Goal: Transaction & Acquisition: Purchase product/service

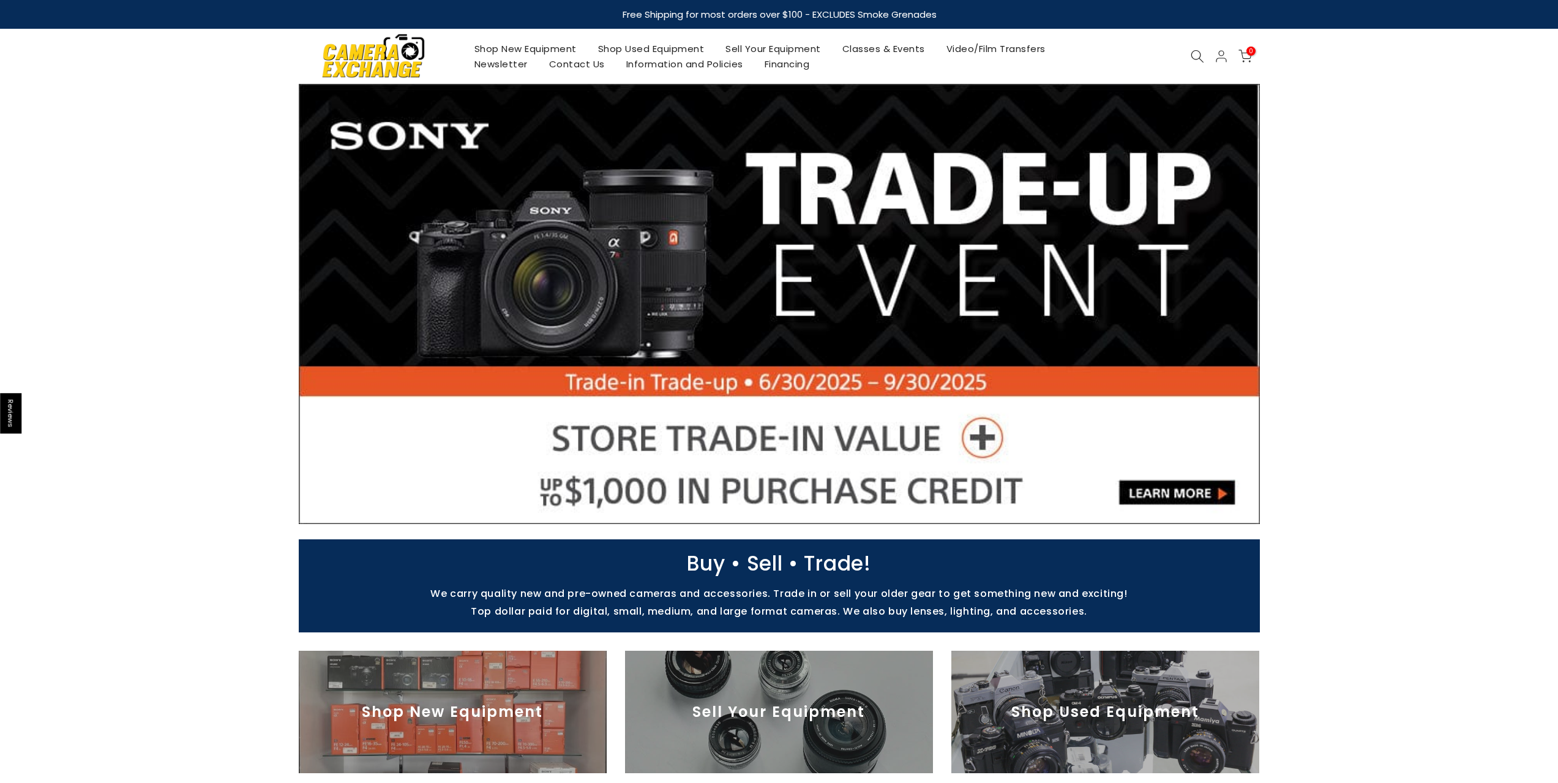
click at [631, 50] on link "Shop Used Equipment" at bounding box center [651, 48] width 128 height 15
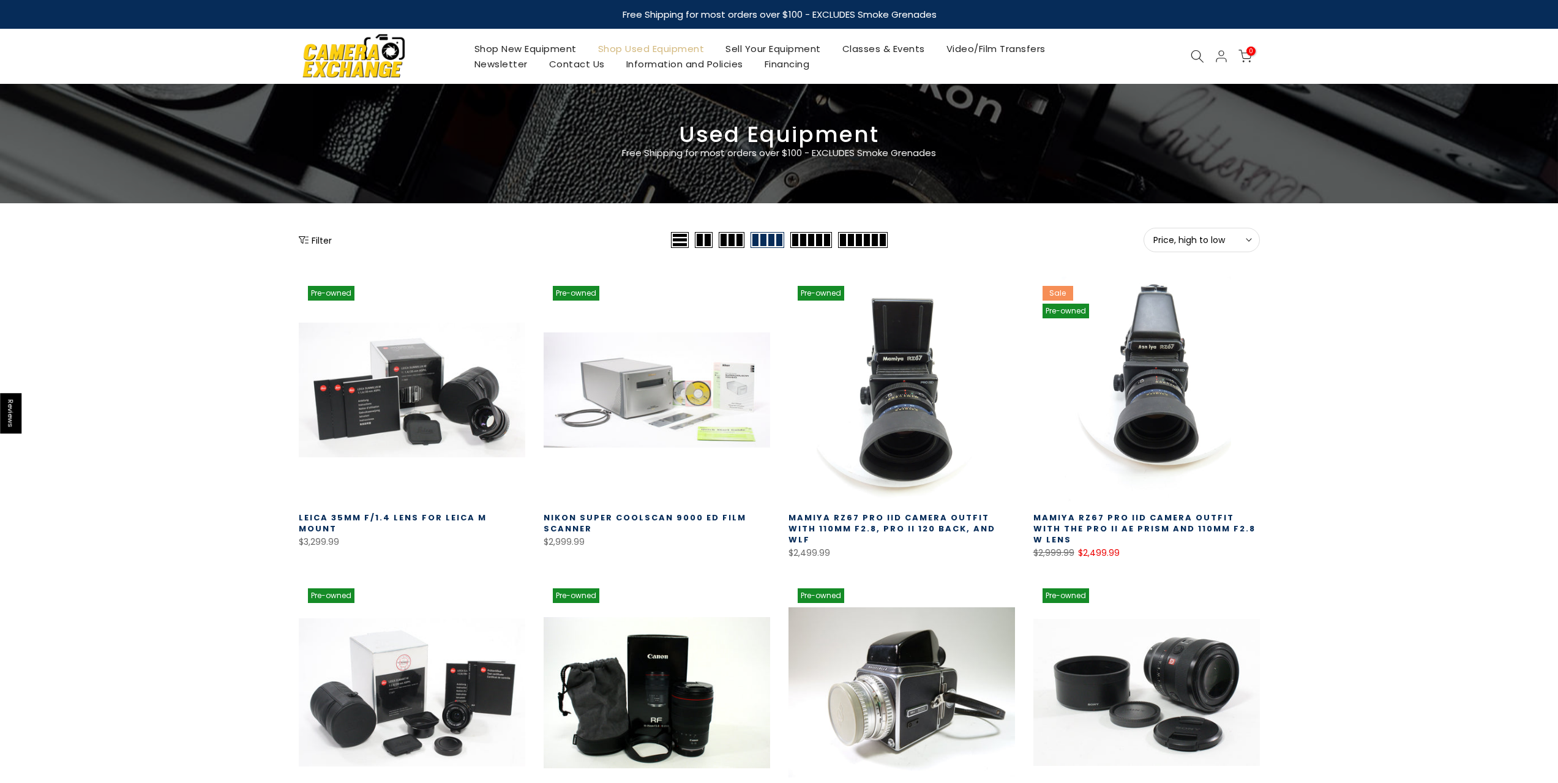
click at [323, 240] on button "Filter" at bounding box center [315, 240] width 33 height 12
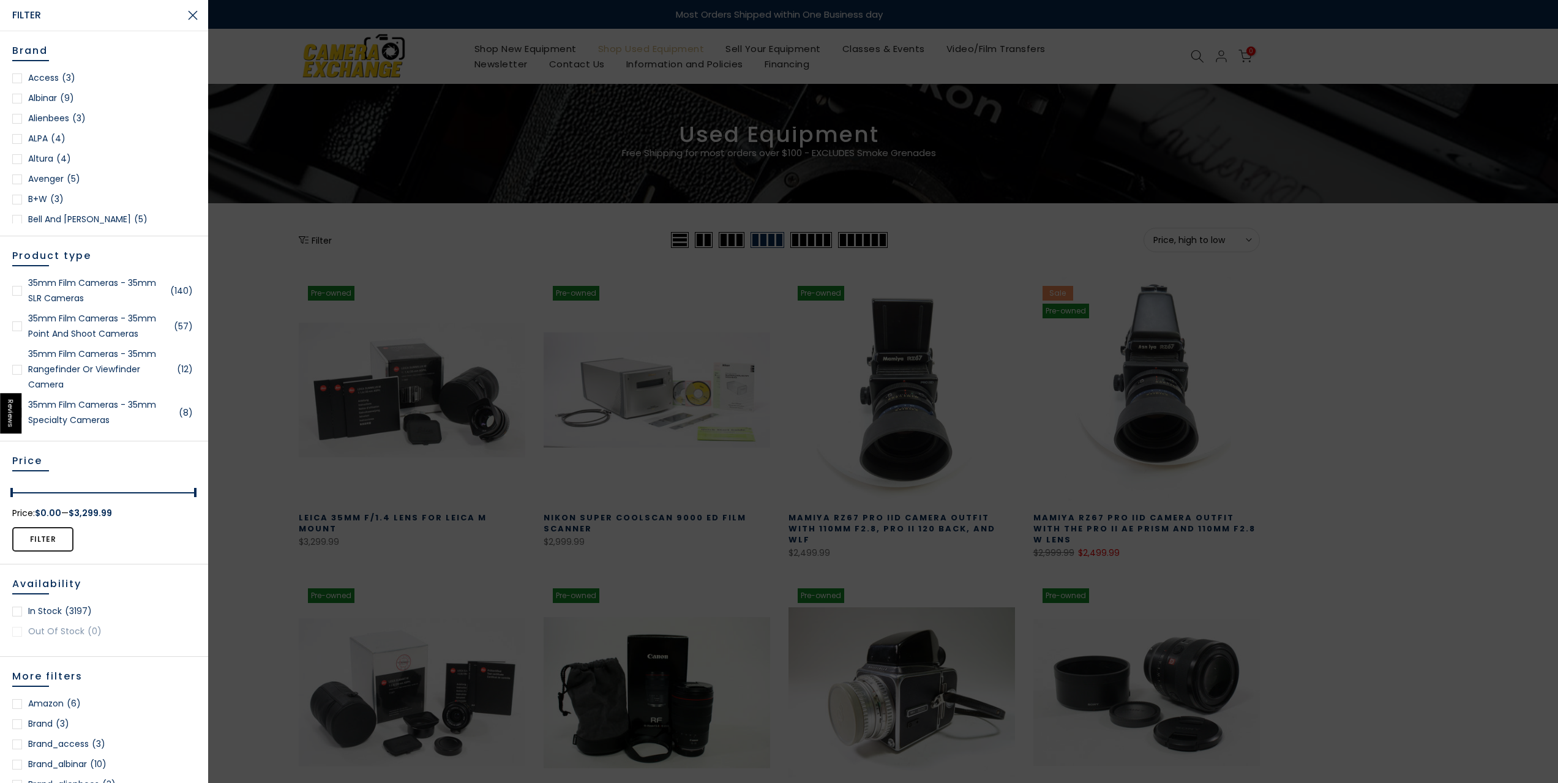
click at [73, 280] on link "35mm Film Cameras - 35mm SLR Cameras (140)" at bounding box center [104, 291] width 184 height 31
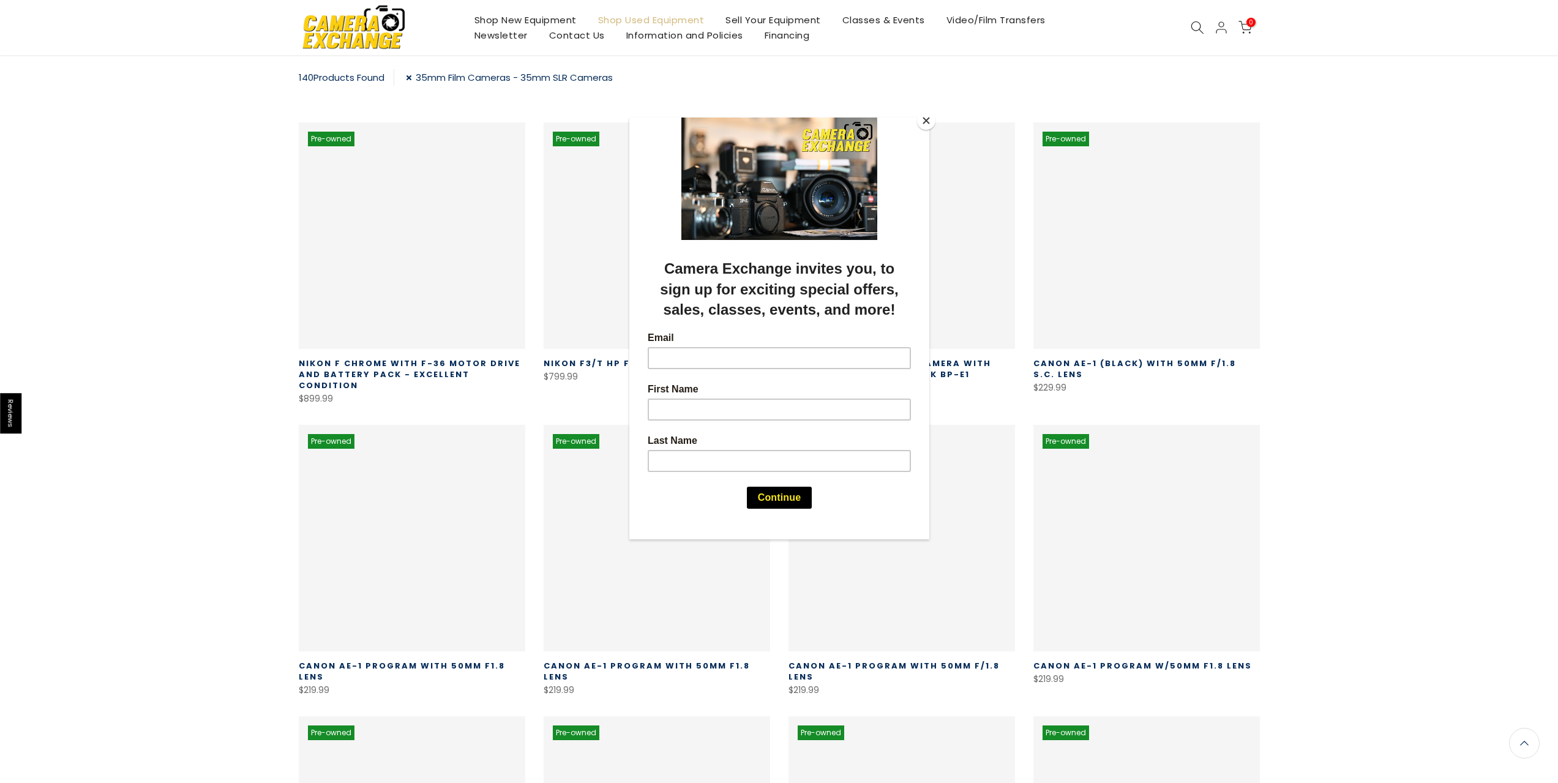
scroll to position [216, 0]
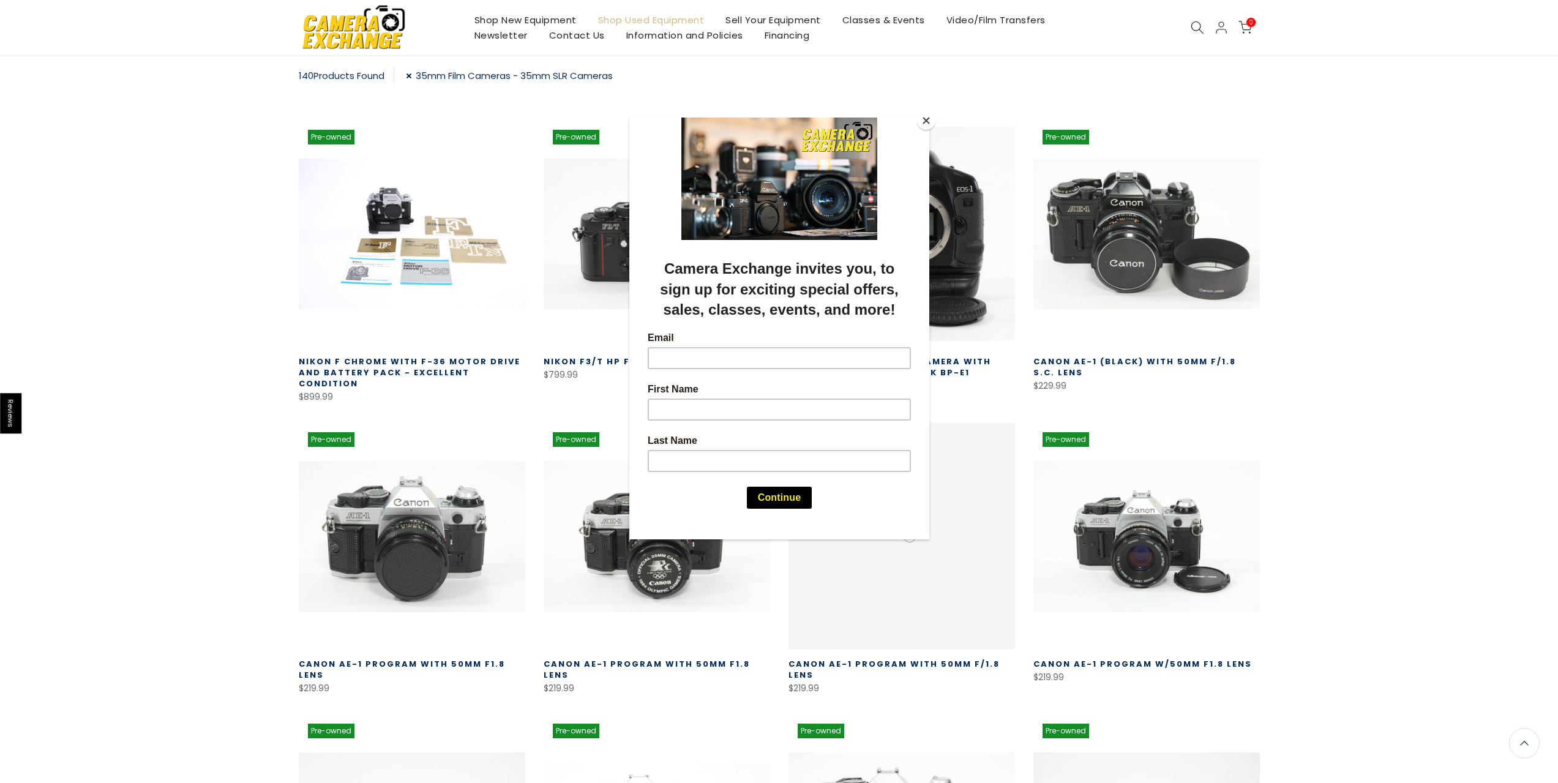
click at [926, 124] on button "Close" at bounding box center [926, 120] width 18 height 18
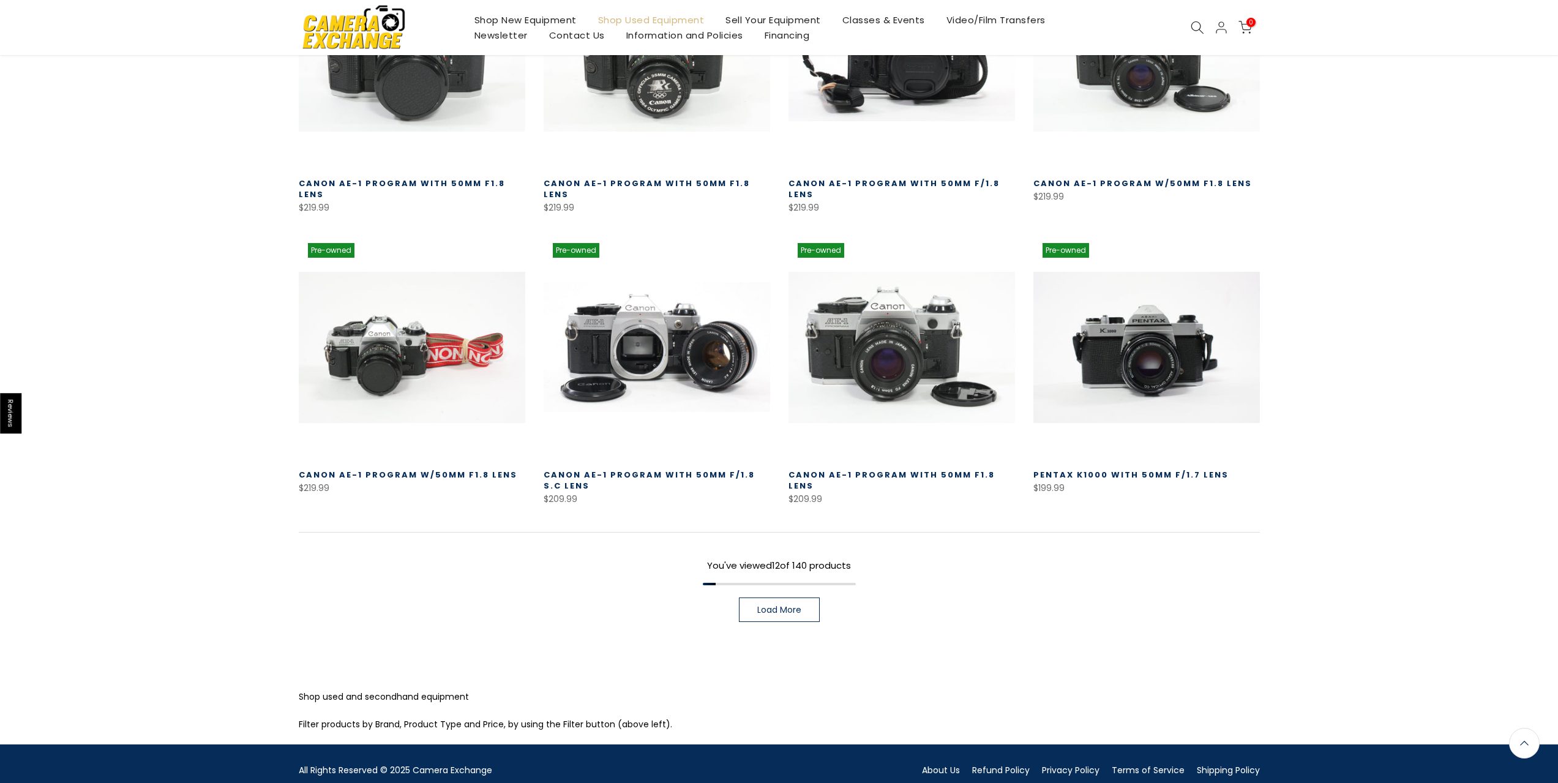
scroll to position [724, 0]
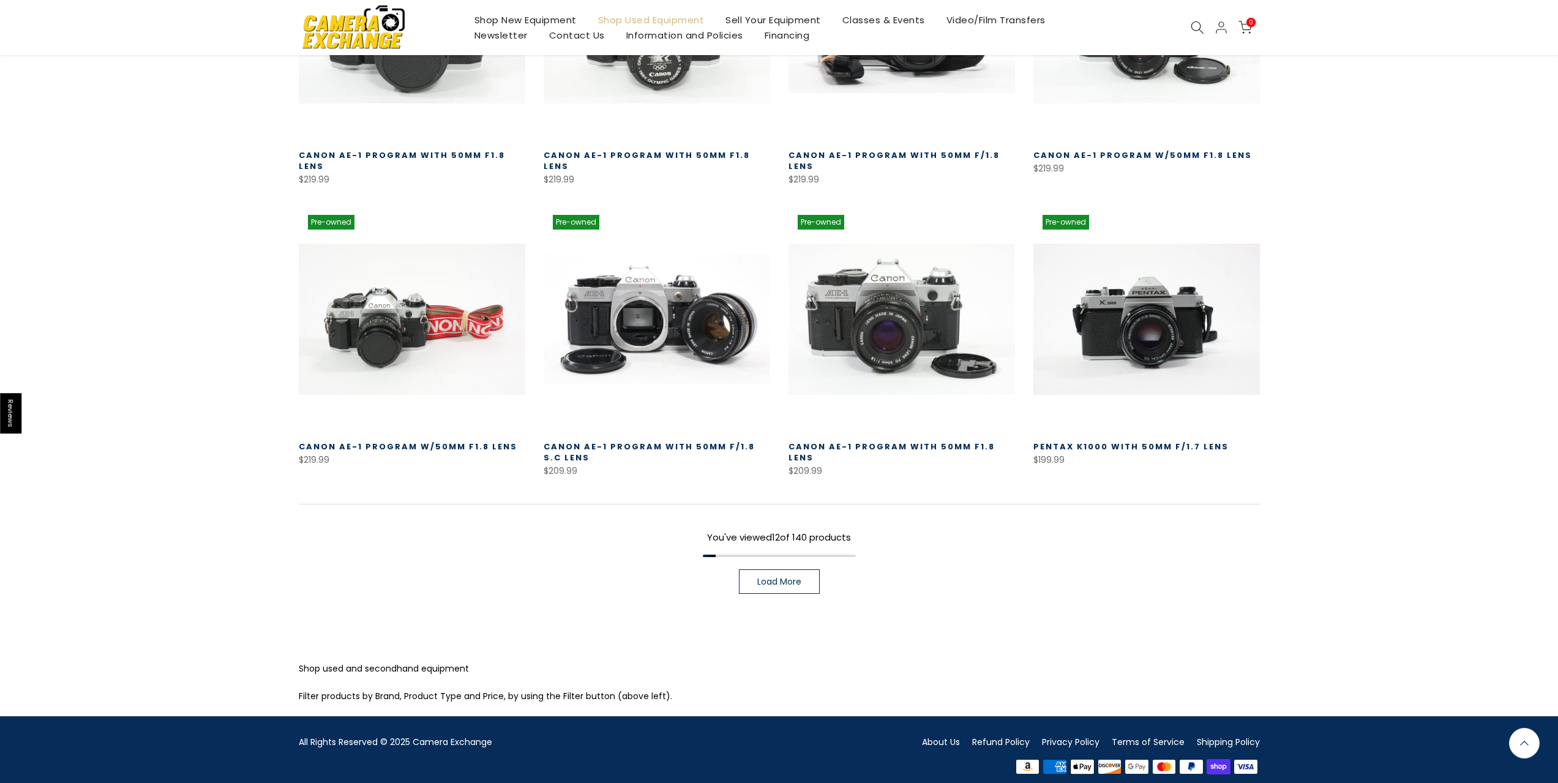
click at [775, 555] on div "You've viewed 12 of 140 products Load More" at bounding box center [779, 549] width 961 height 90
drag, startPoint x: 772, startPoint y: 565, endPoint x: 795, endPoint y: 539, distance: 34.3
click at [772, 577] on span "Load More" at bounding box center [779, 581] width 44 height 9
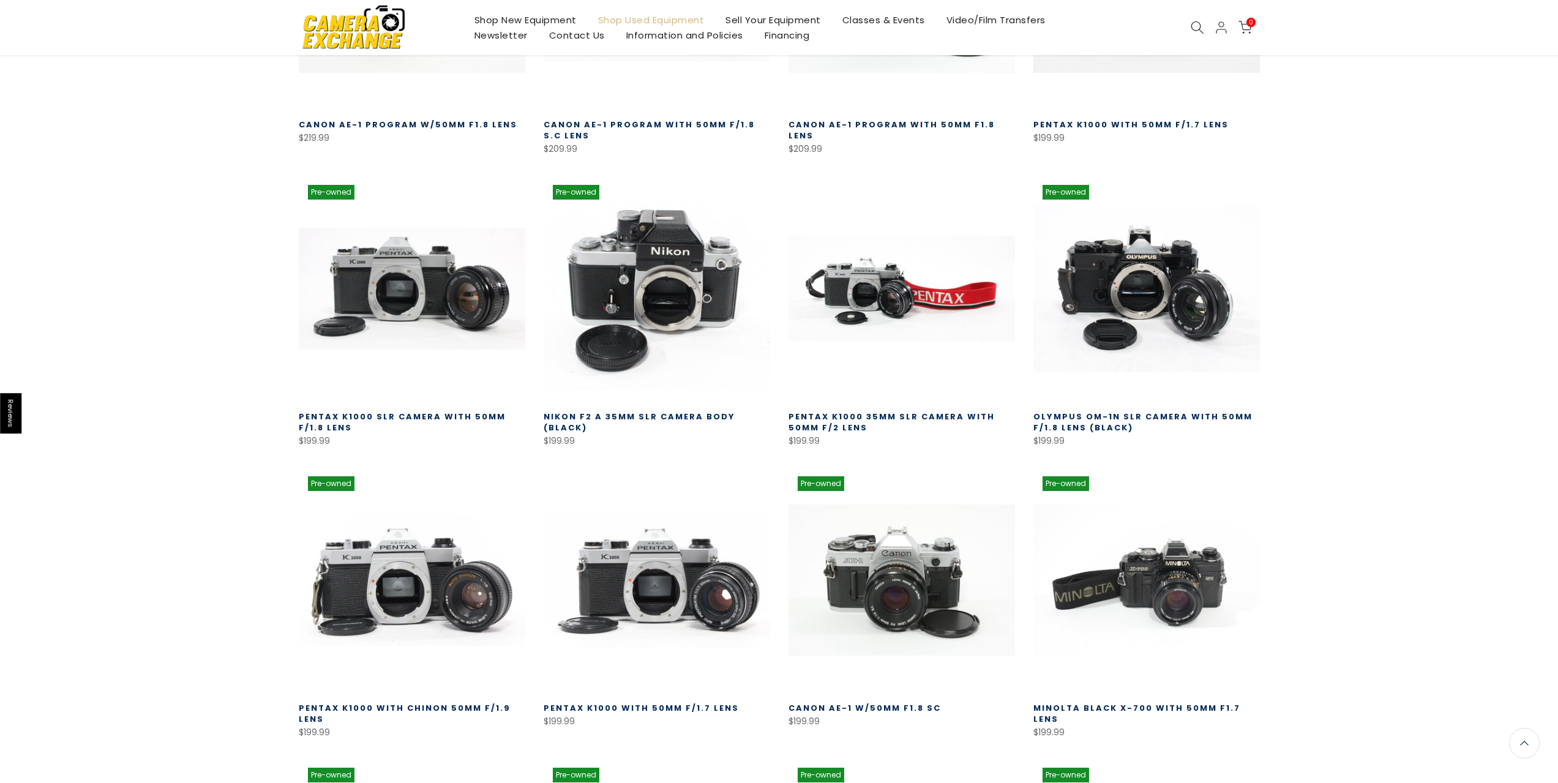
scroll to position [1031, 0]
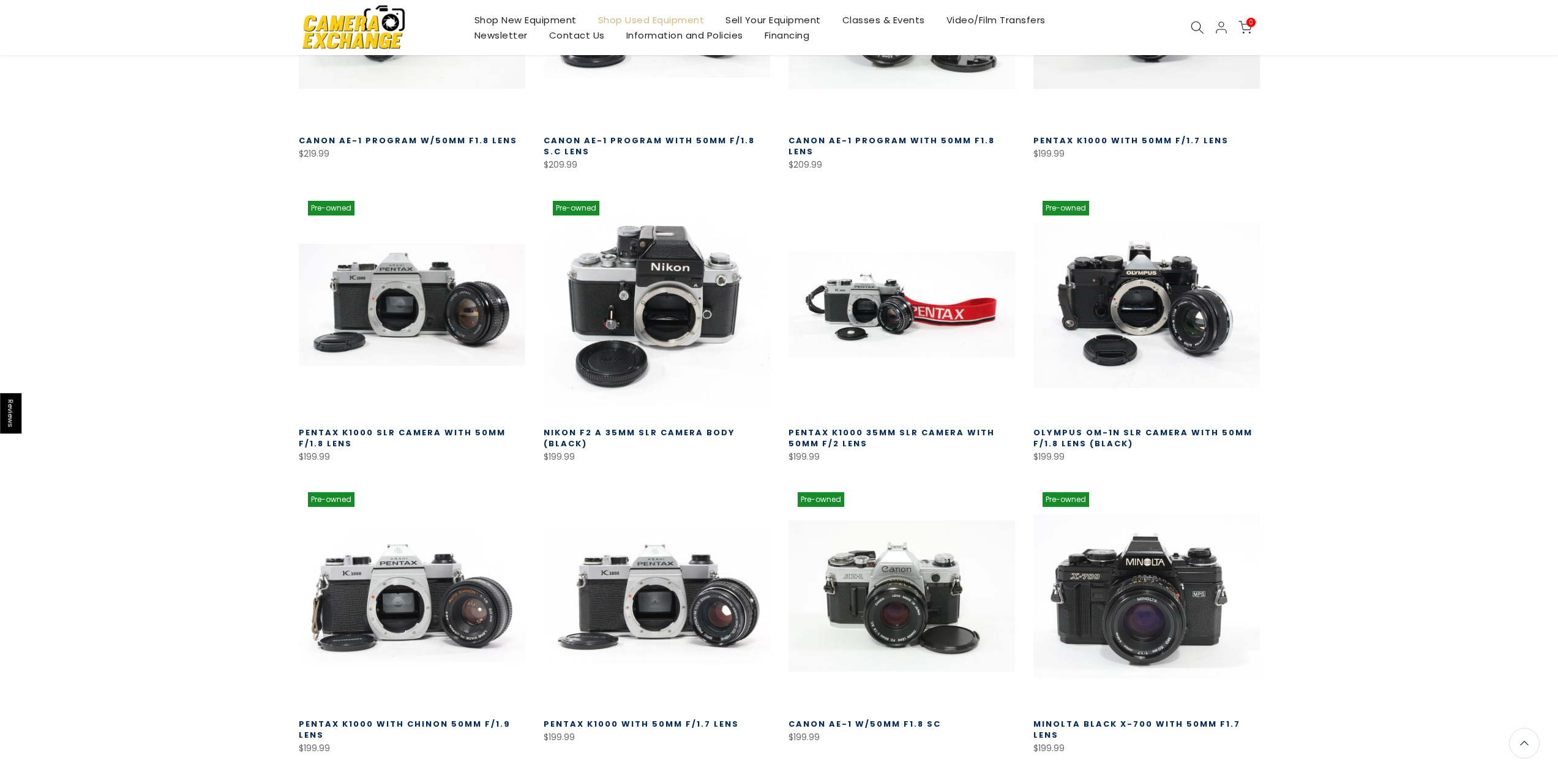
click at [1173, 541] on link at bounding box center [1147, 596] width 227 height 227
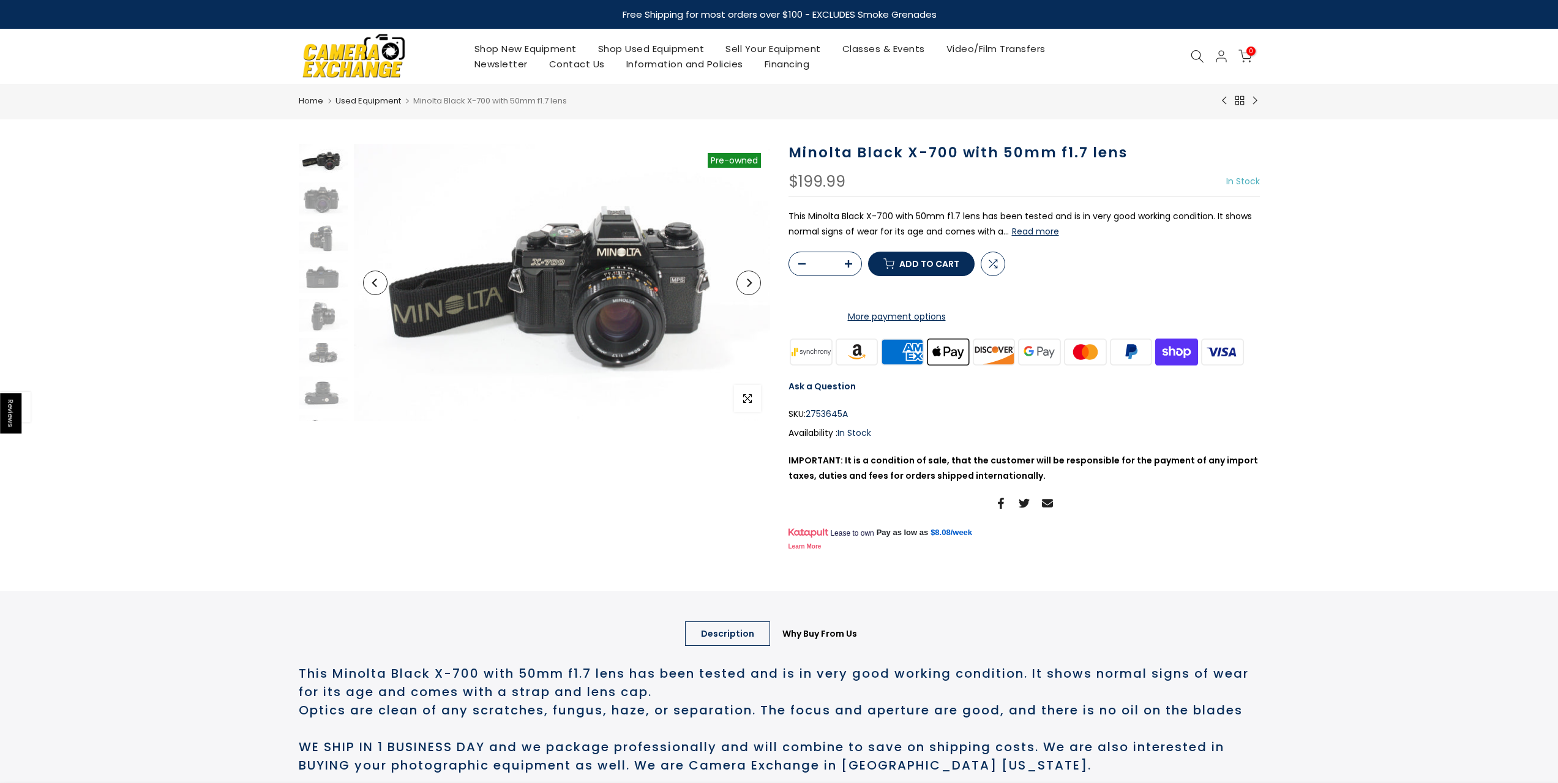
click at [1025, 235] on button "Read more" at bounding box center [1035, 231] width 47 height 11
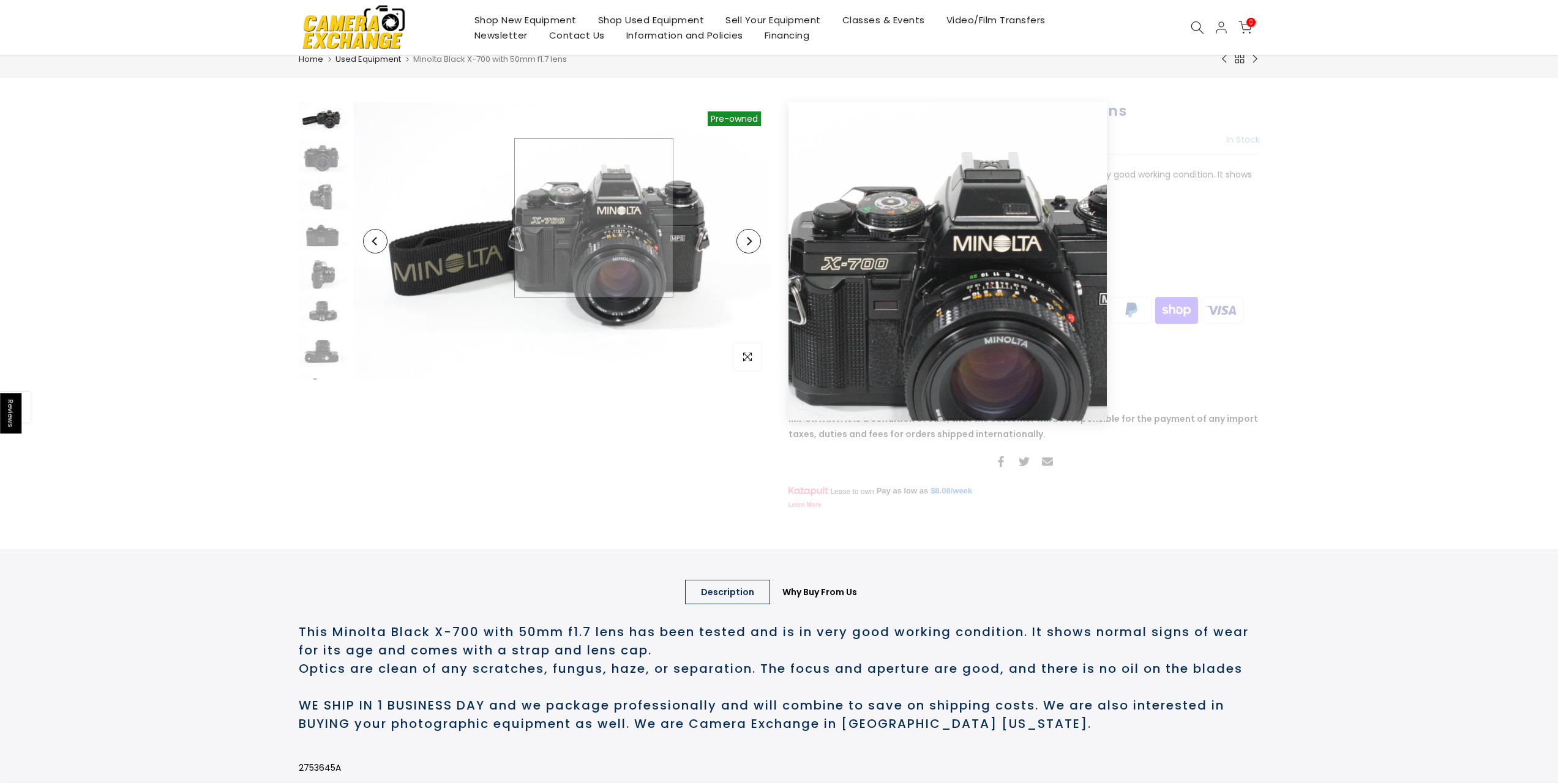
scroll to position [43, 0]
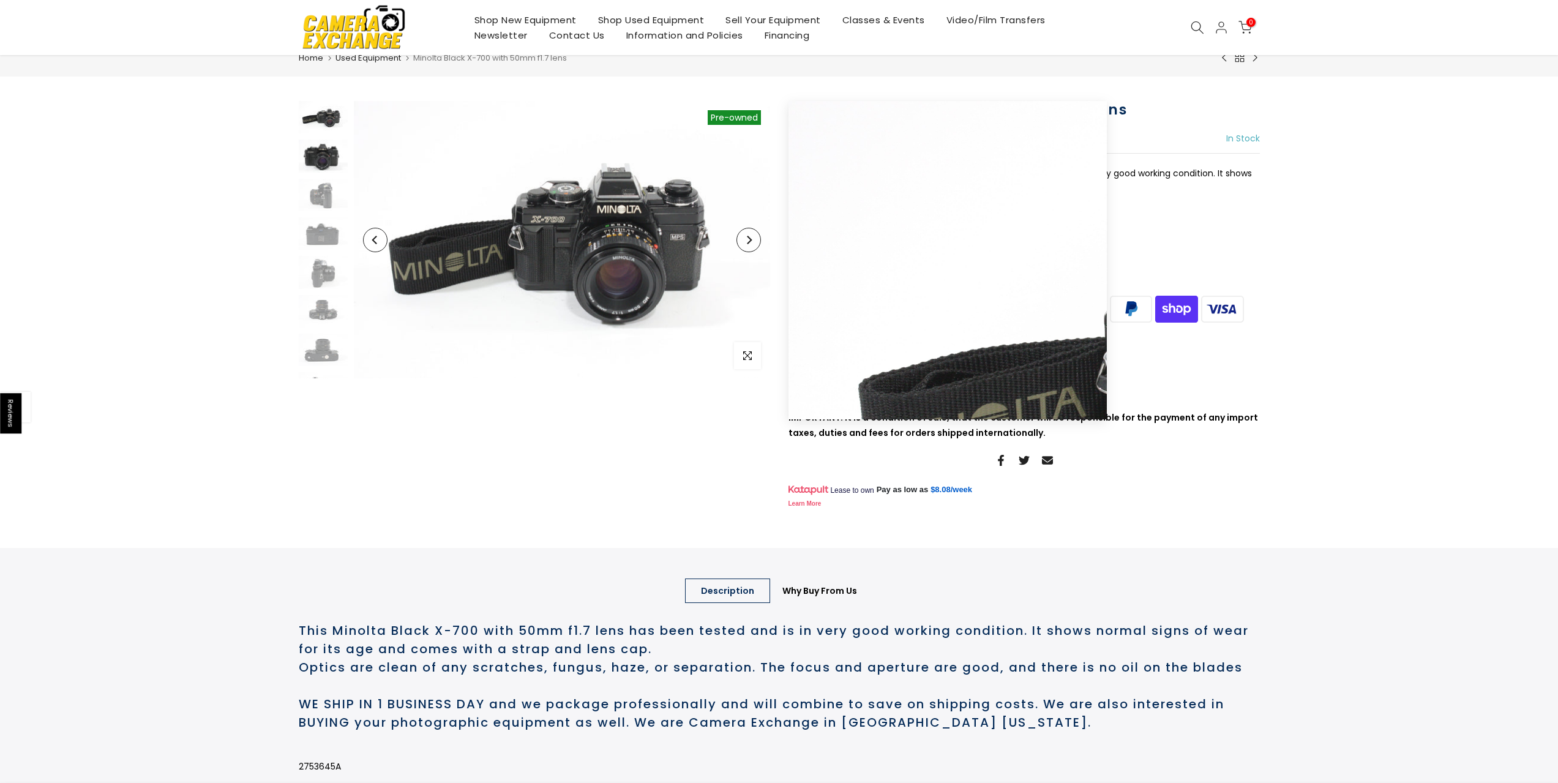
click at [332, 152] on img at bounding box center [323, 156] width 49 height 32
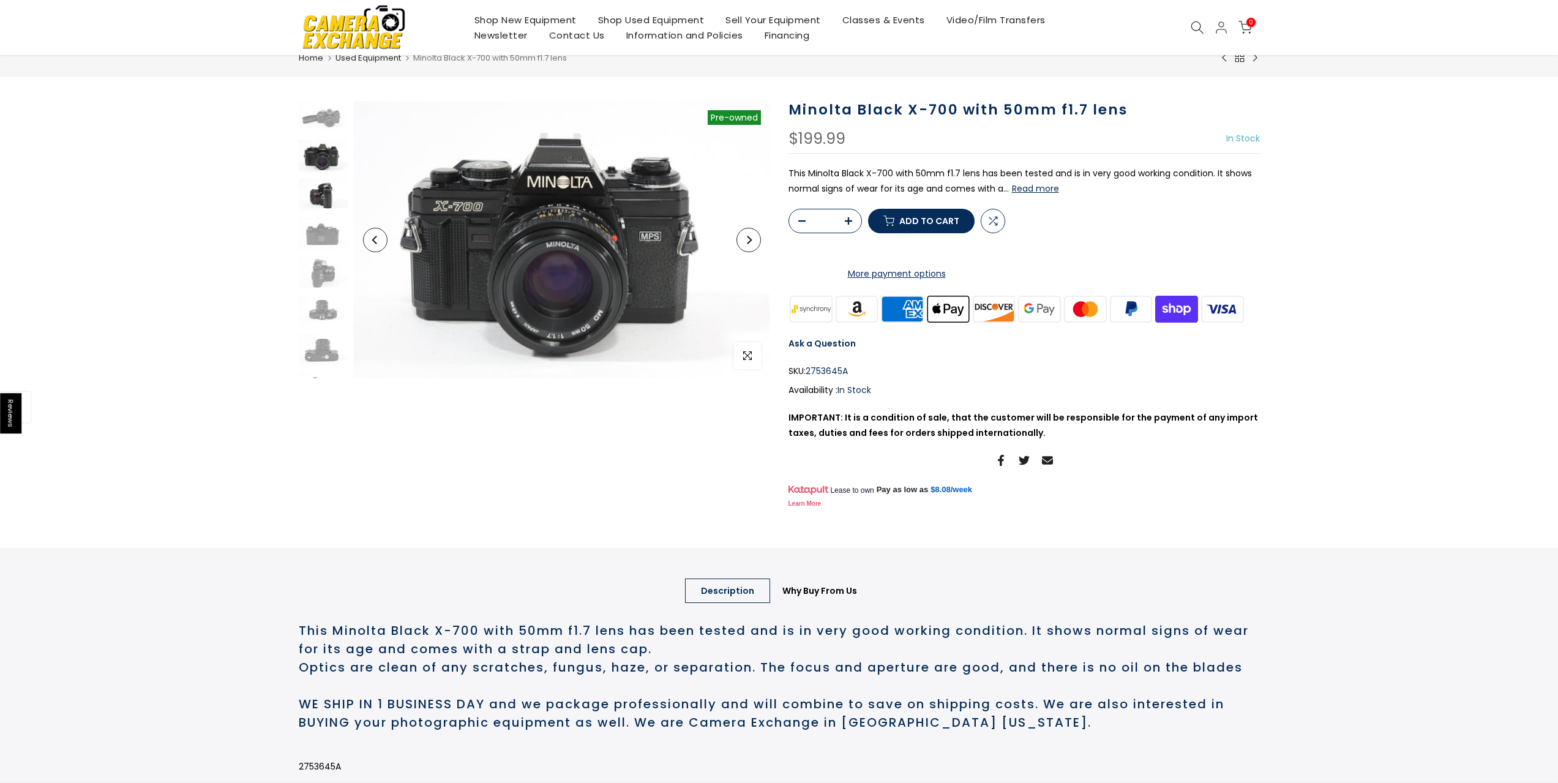
scroll to position [42, 0]
click at [330, 187] on img at bounding box center [323, 195] width 49 height 32
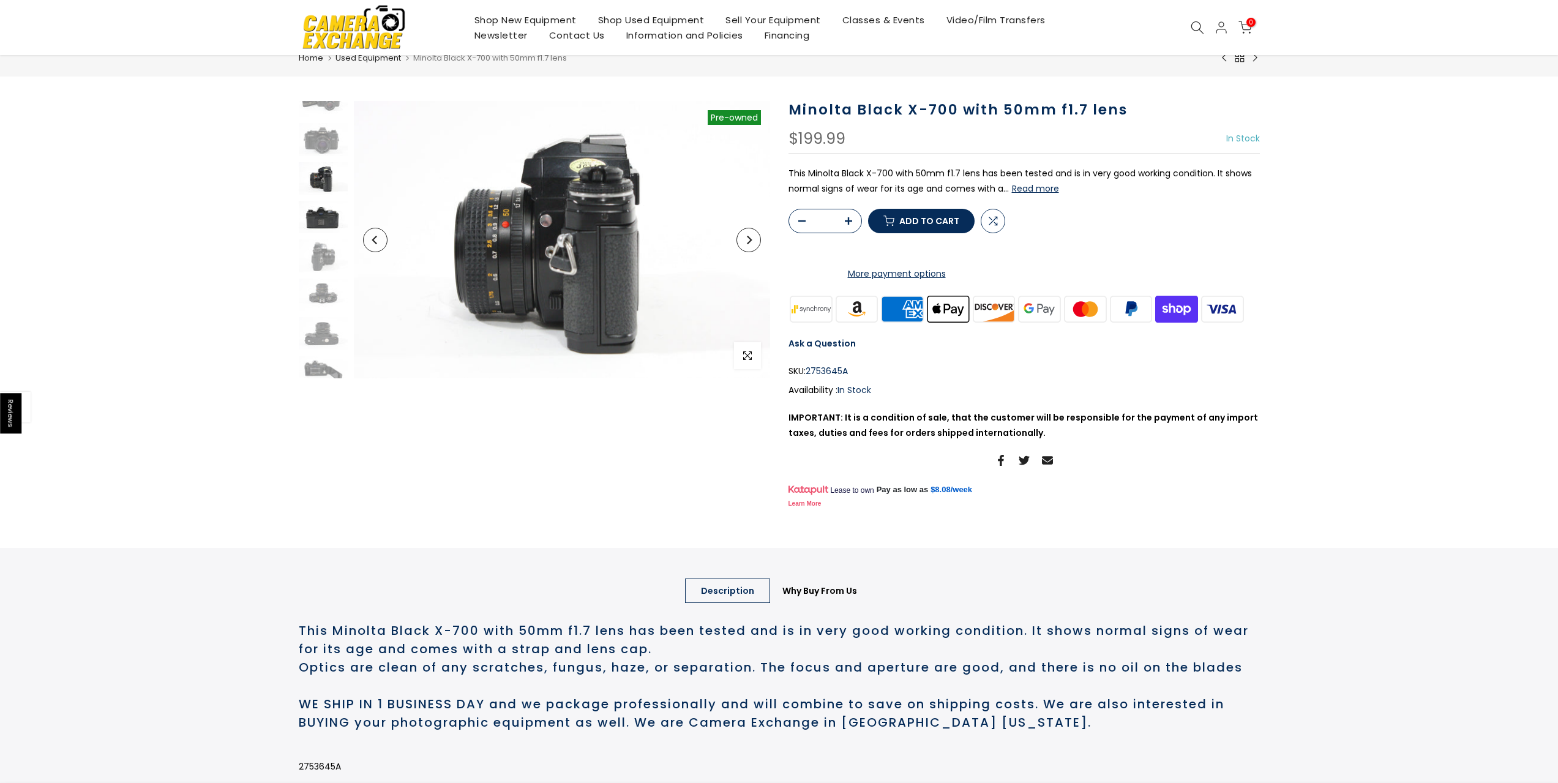
click at [321, 229] on img at bounding box center [323, 217] width 49 height 32
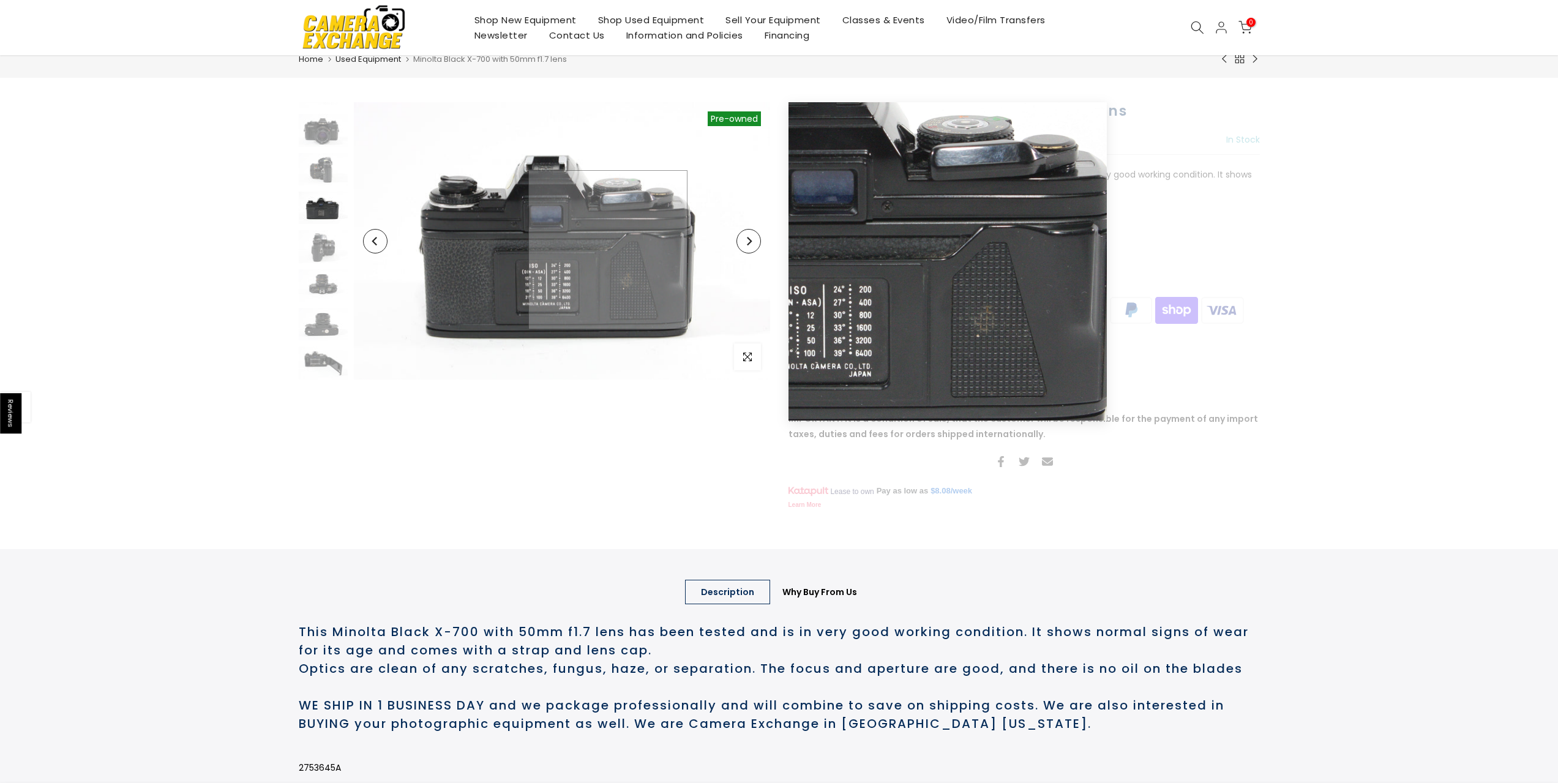
scroll to position [43, 0]
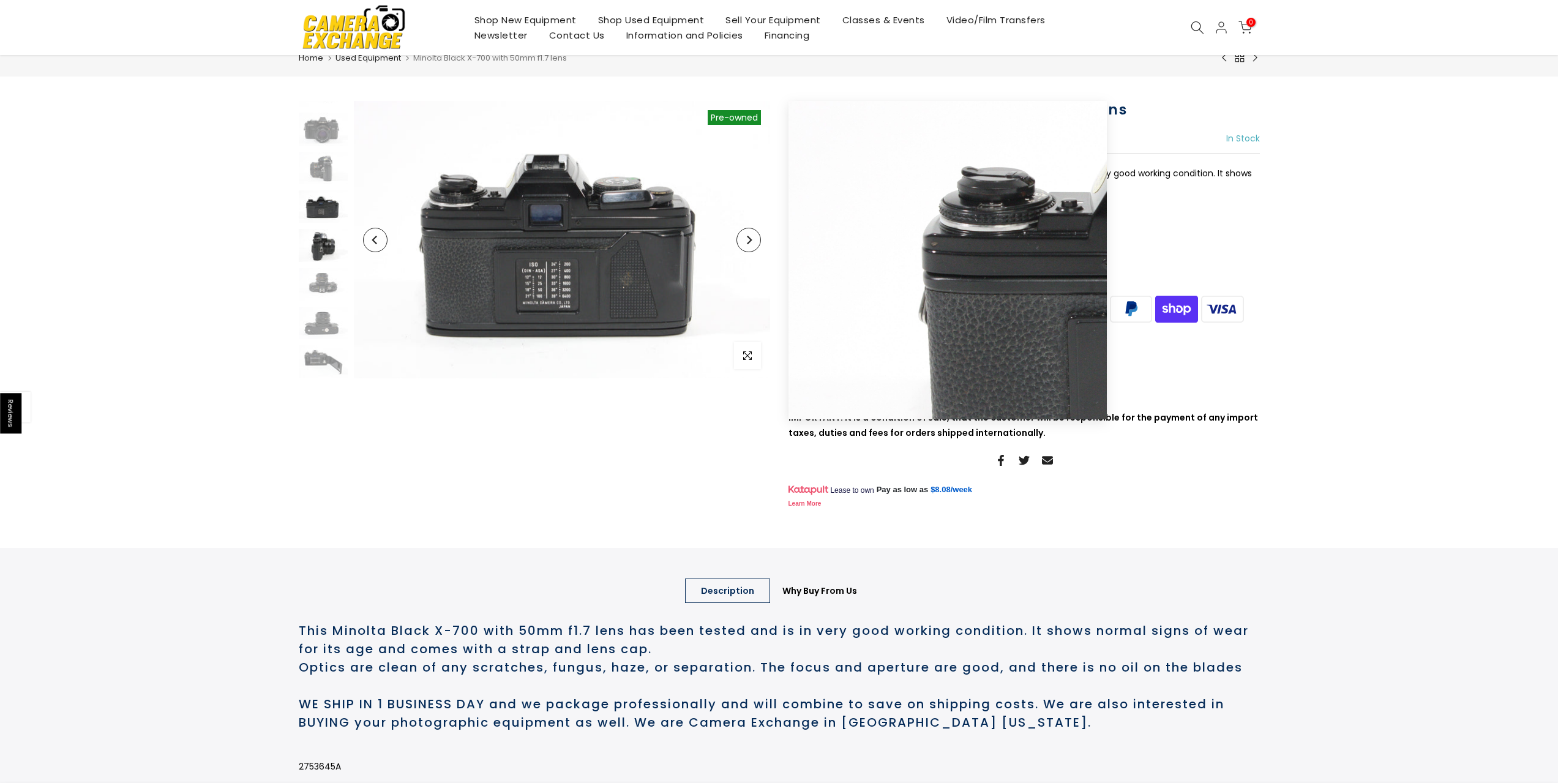
click at [336, 244] on img at bounding box center [323, 245] width 49 height 32
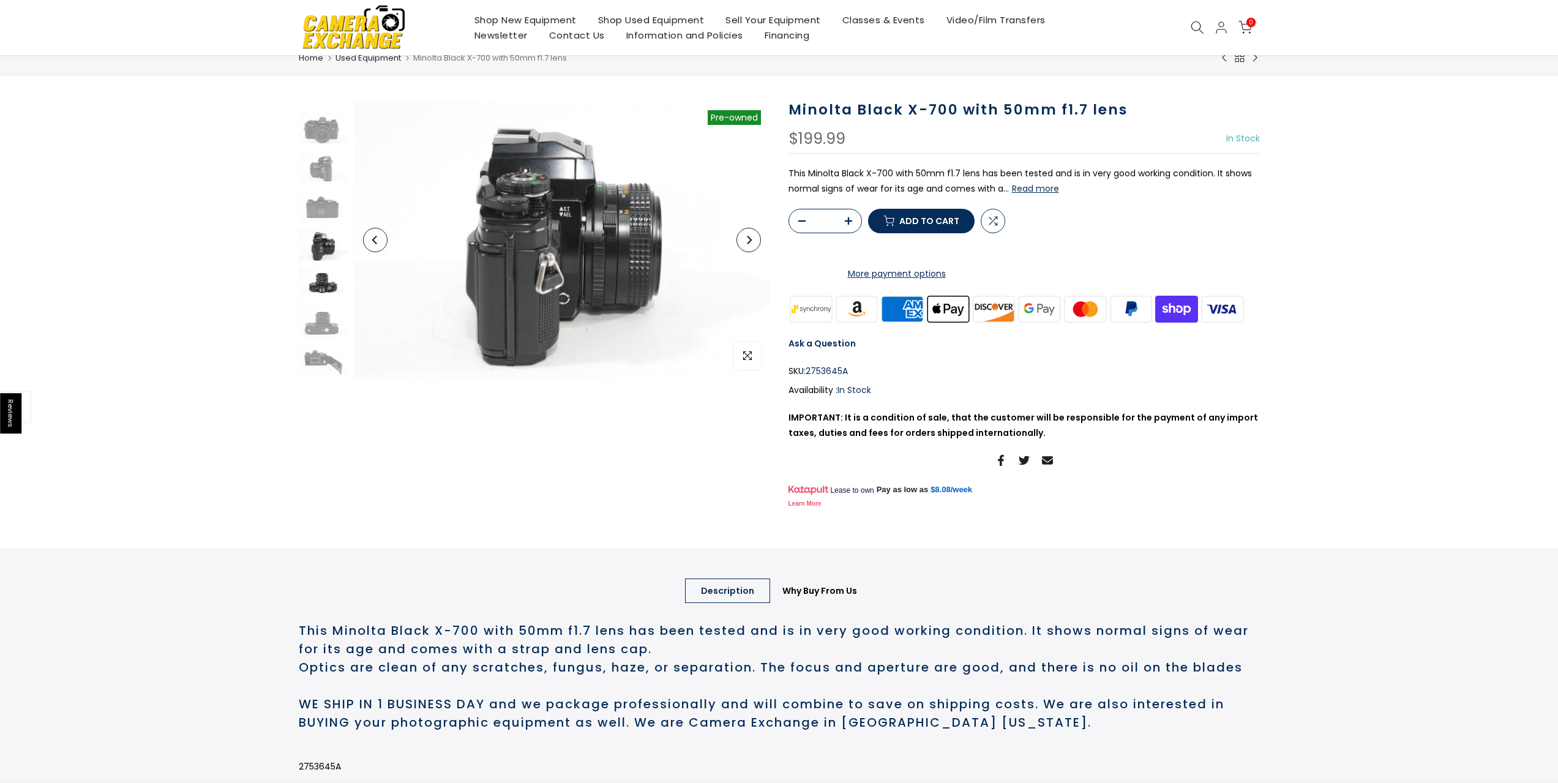
click at [321, 274] on img at bounding box center [323, 284] width 49 height 32
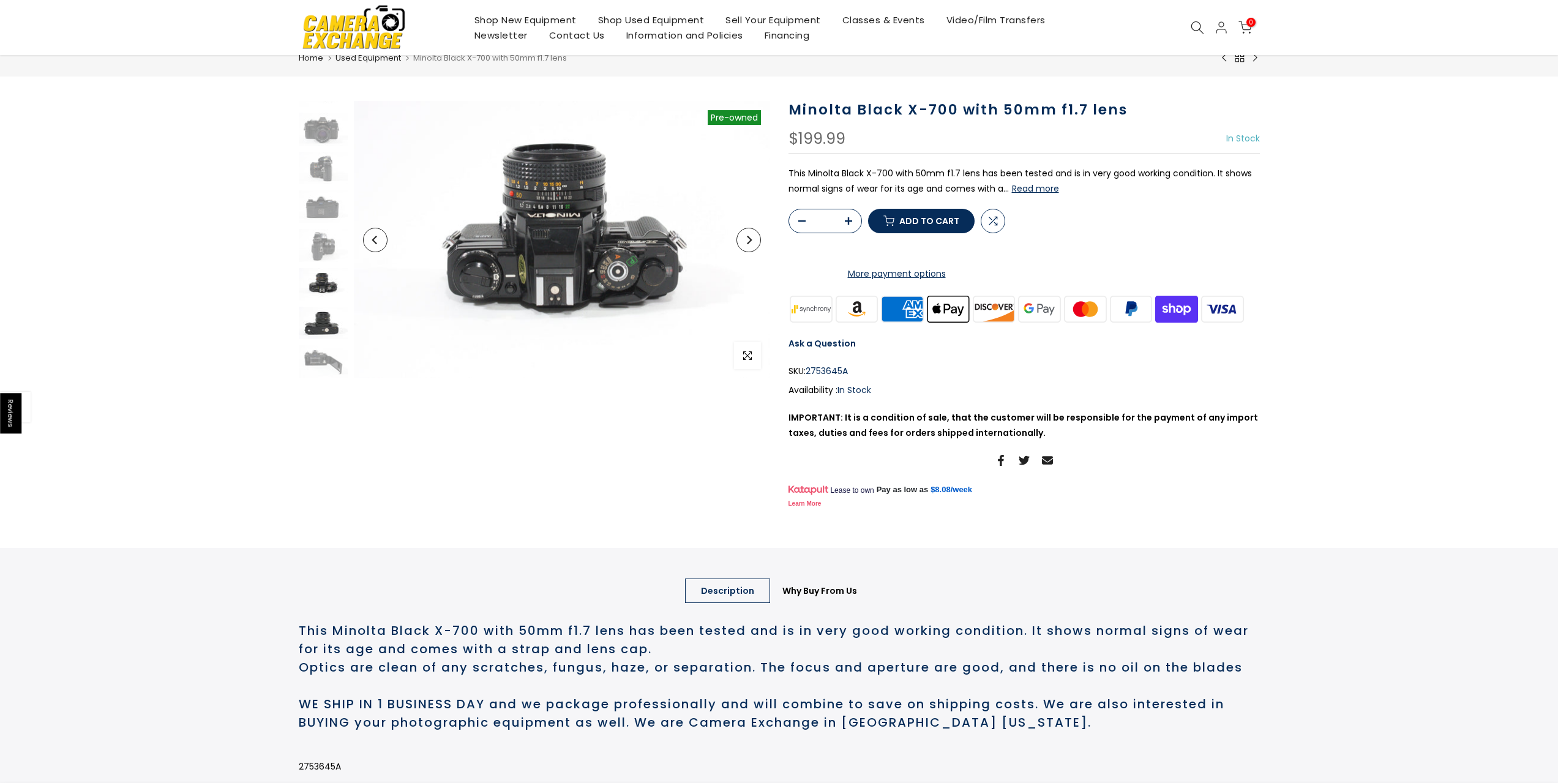
click at [323, 309] on img at bounding box center [323, 323] width 49 height 32
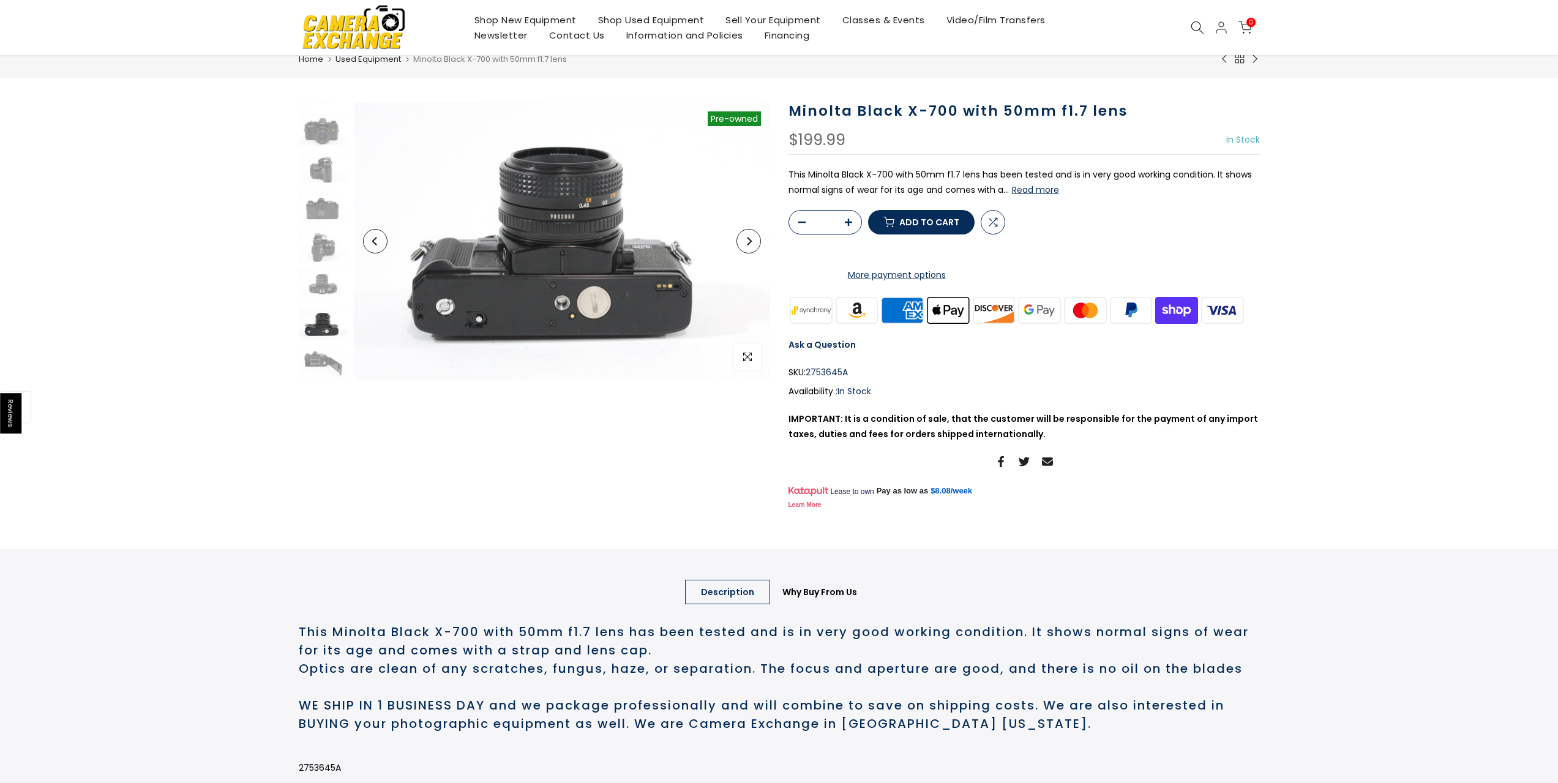
scroll to position [43, 0]
click at [326, 343] on div at bounding box center [323, 226] width 52 height 304
click at [325, 354] on img at bounding box center [323, 361] width 49 height 32
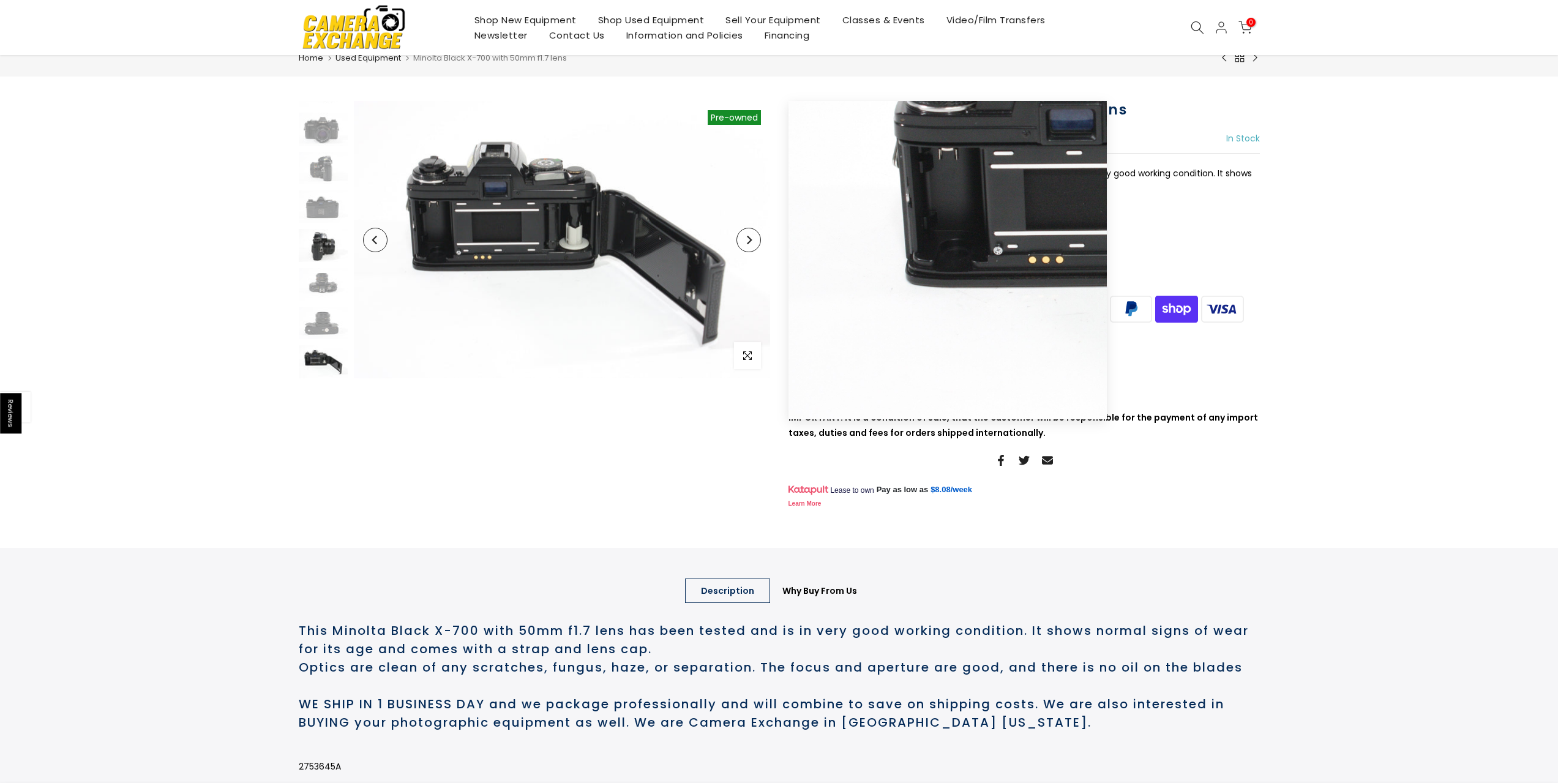
click at [334, 241] on img at bounding box center [323, 245] width 49 height 32
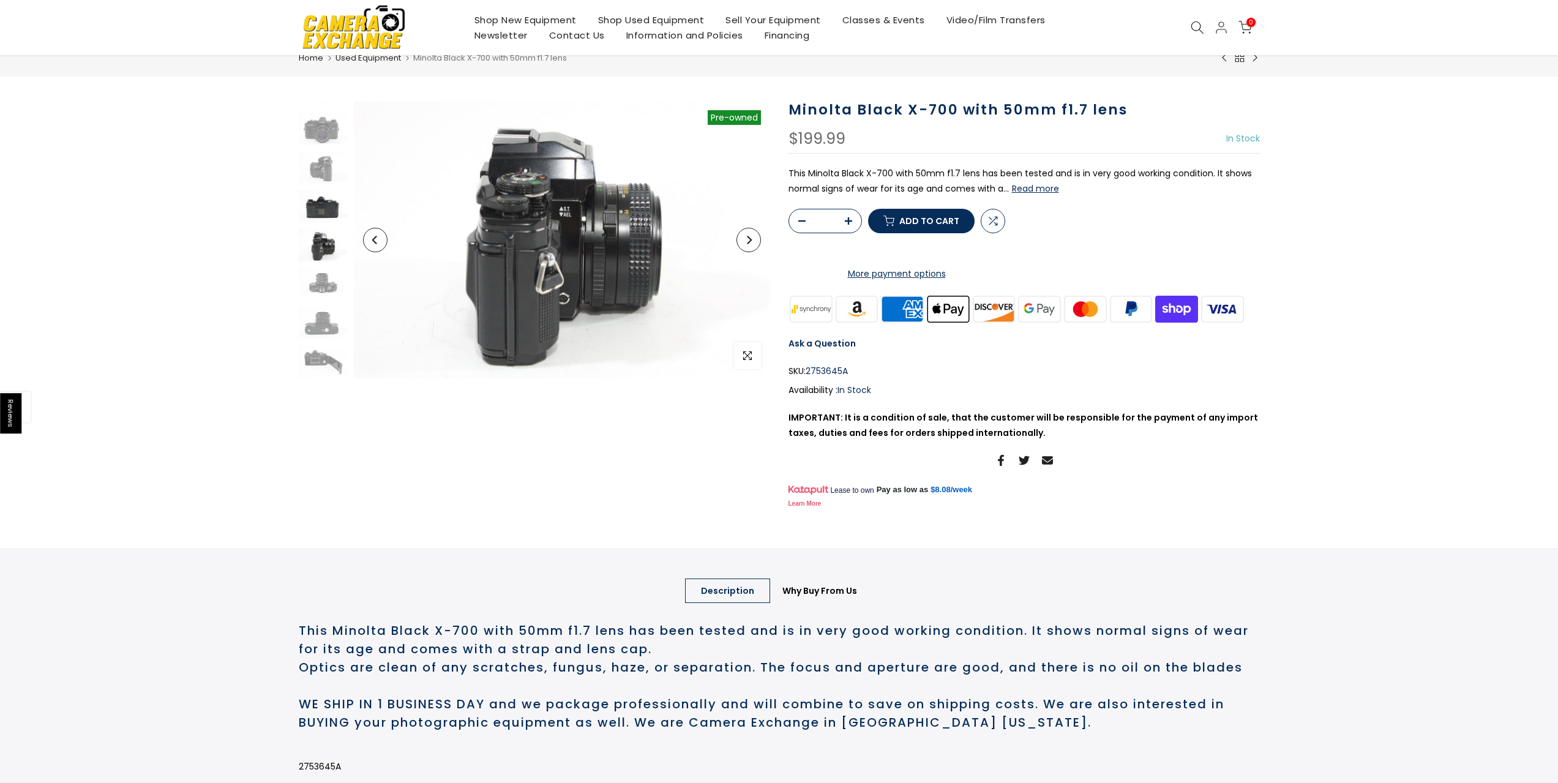
click at [327, 209] on img at bounding box center [323, 206] width 49 height 32
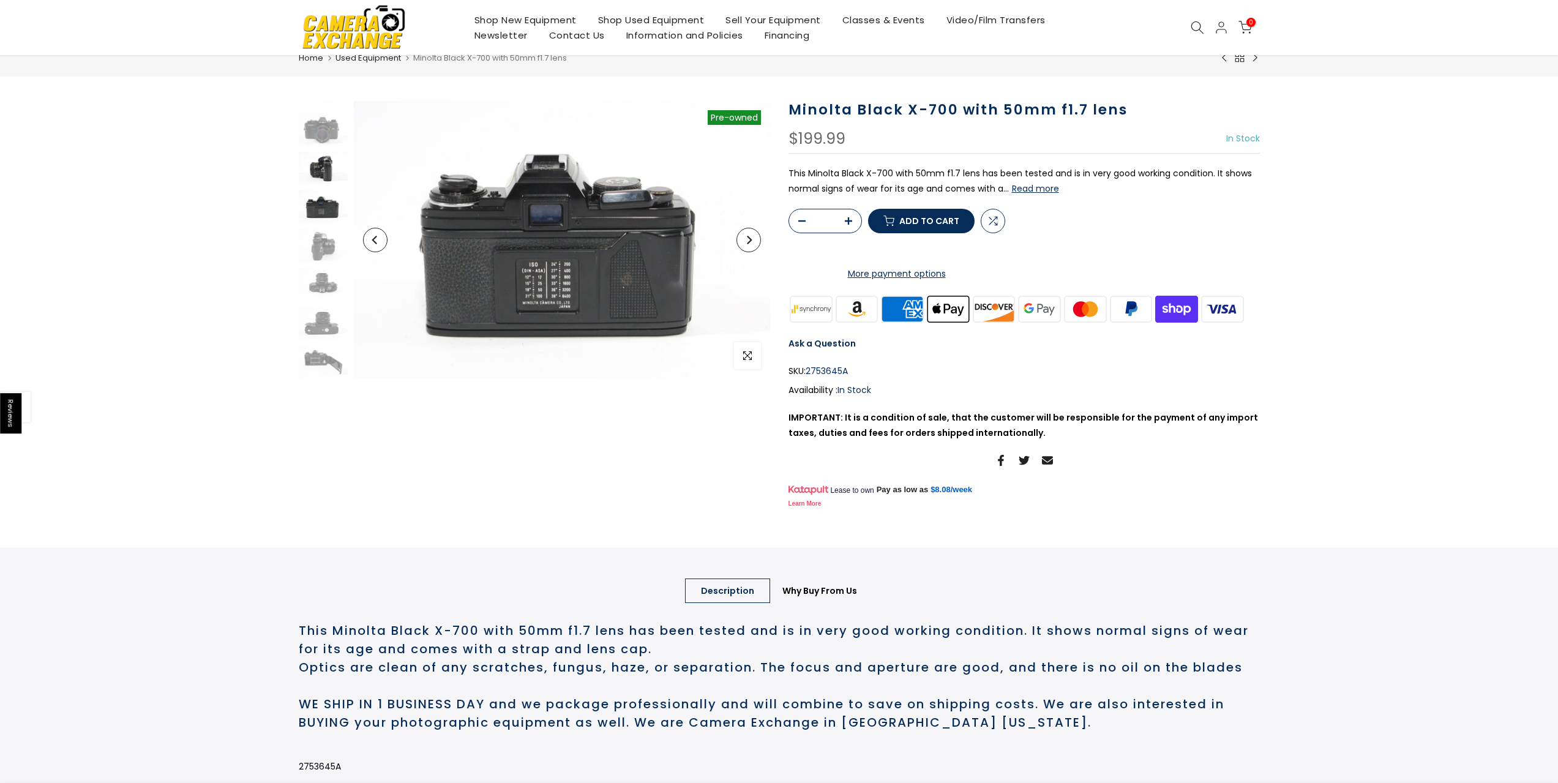
click at [331, 166] on img at bounding box center [323, 168] width 49 height 32
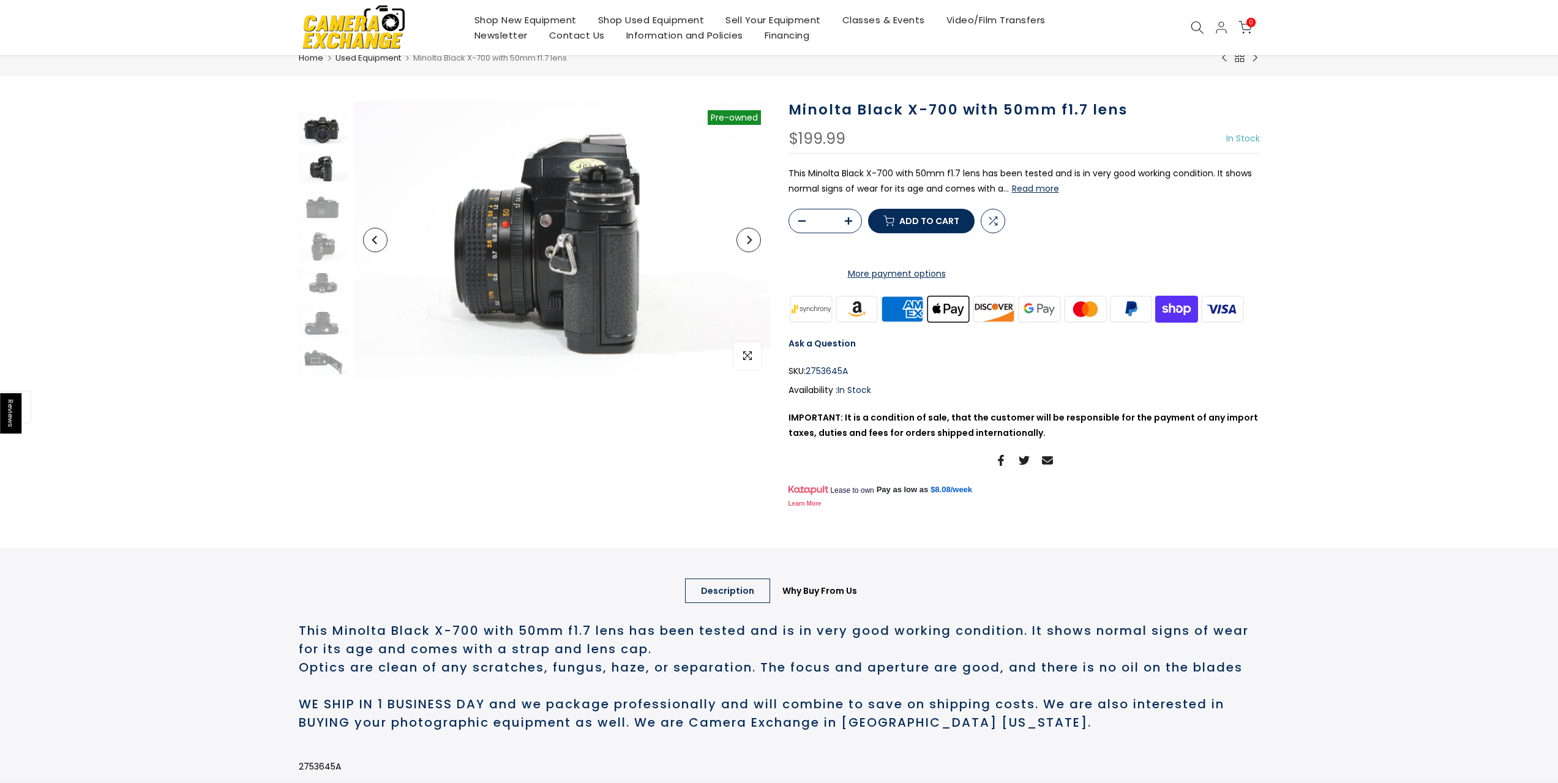
scroll to position [17, 0]
click at [332, 129] on img at bounding box center [323, 139] width 49 height 32
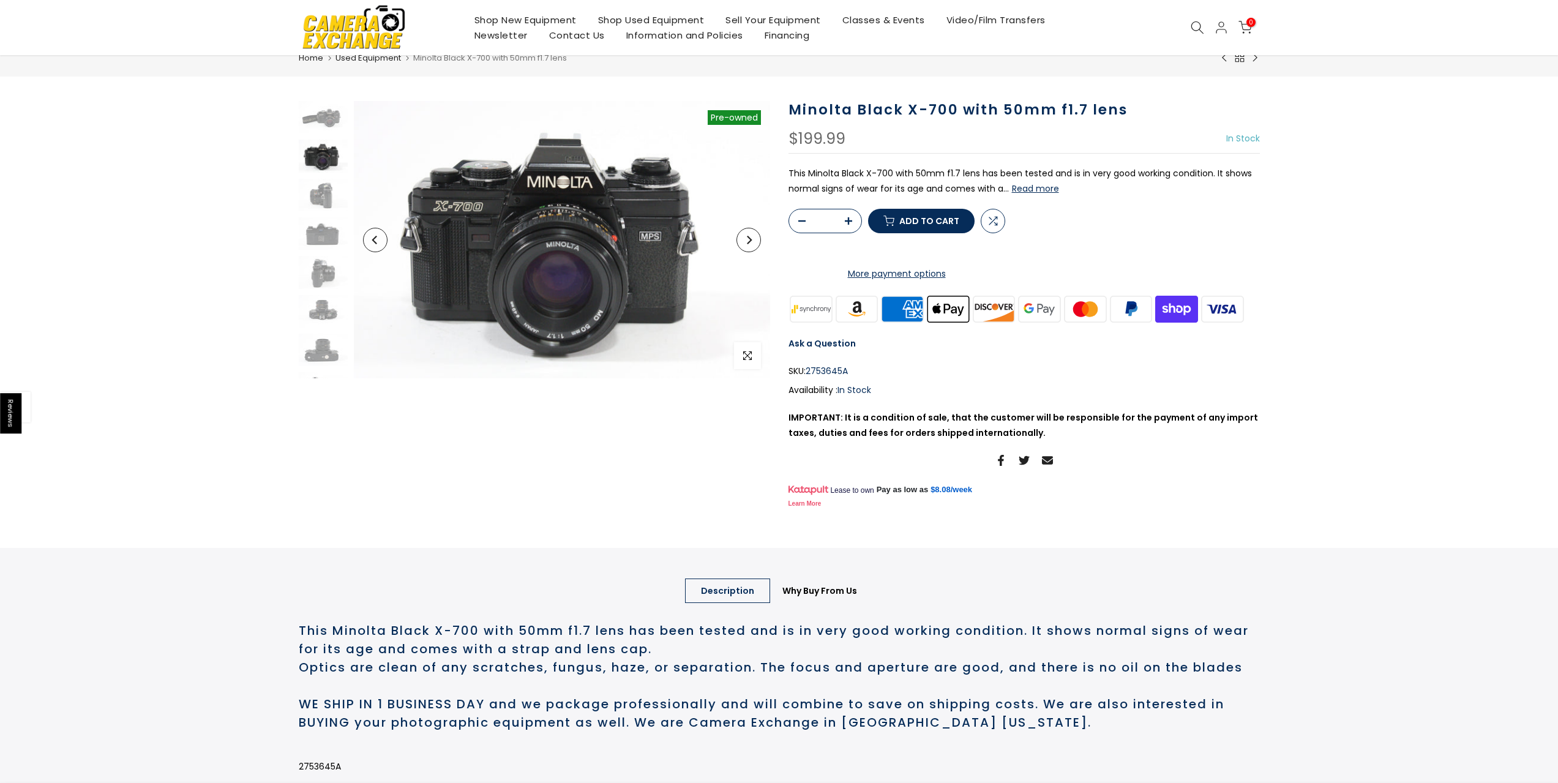
scroll to position [42, 0]
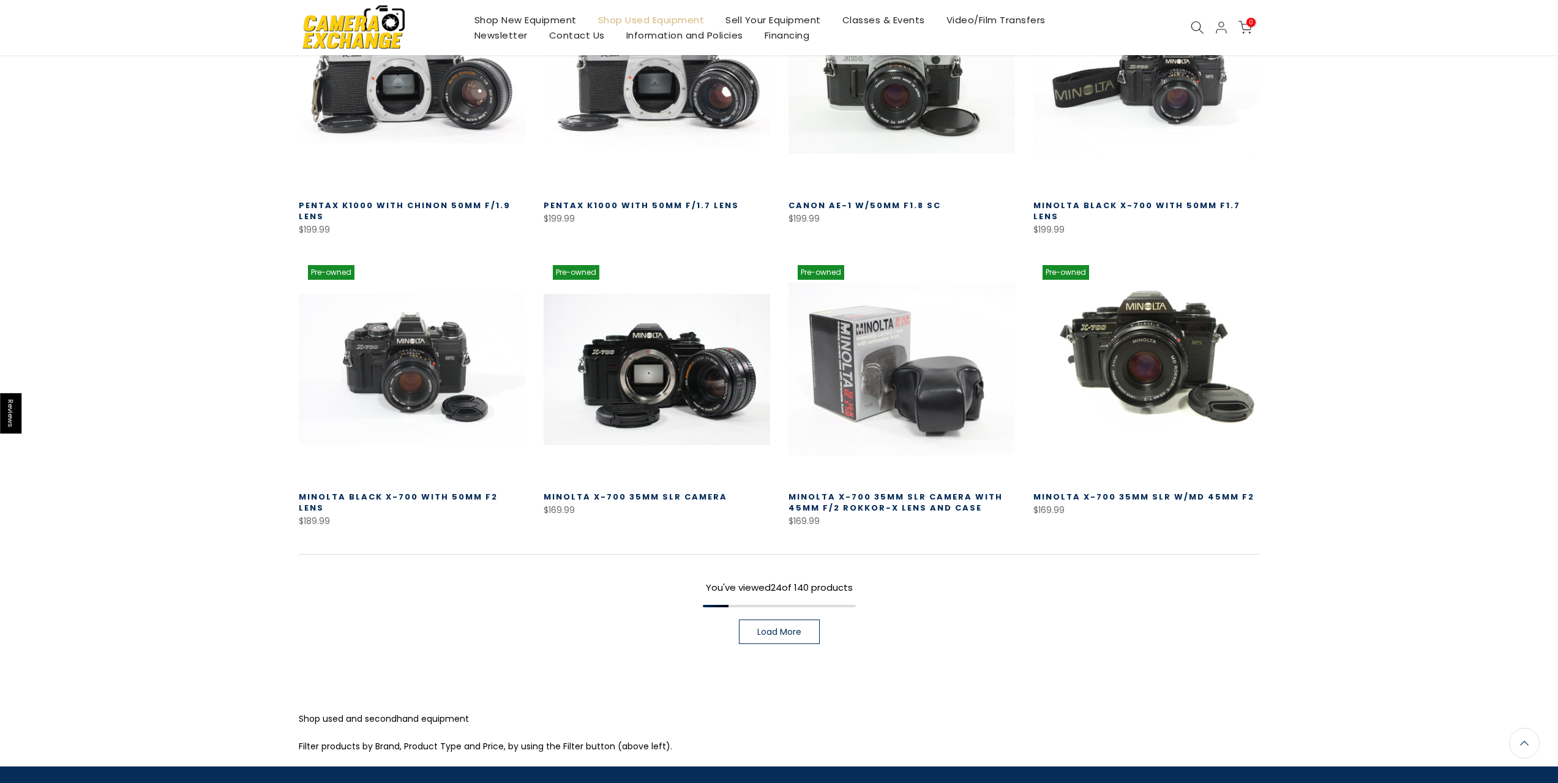
scroll to position [748, 0]
click at [792, 631] on span "Load More" at bounding box center [779, 632] width 44 height 9
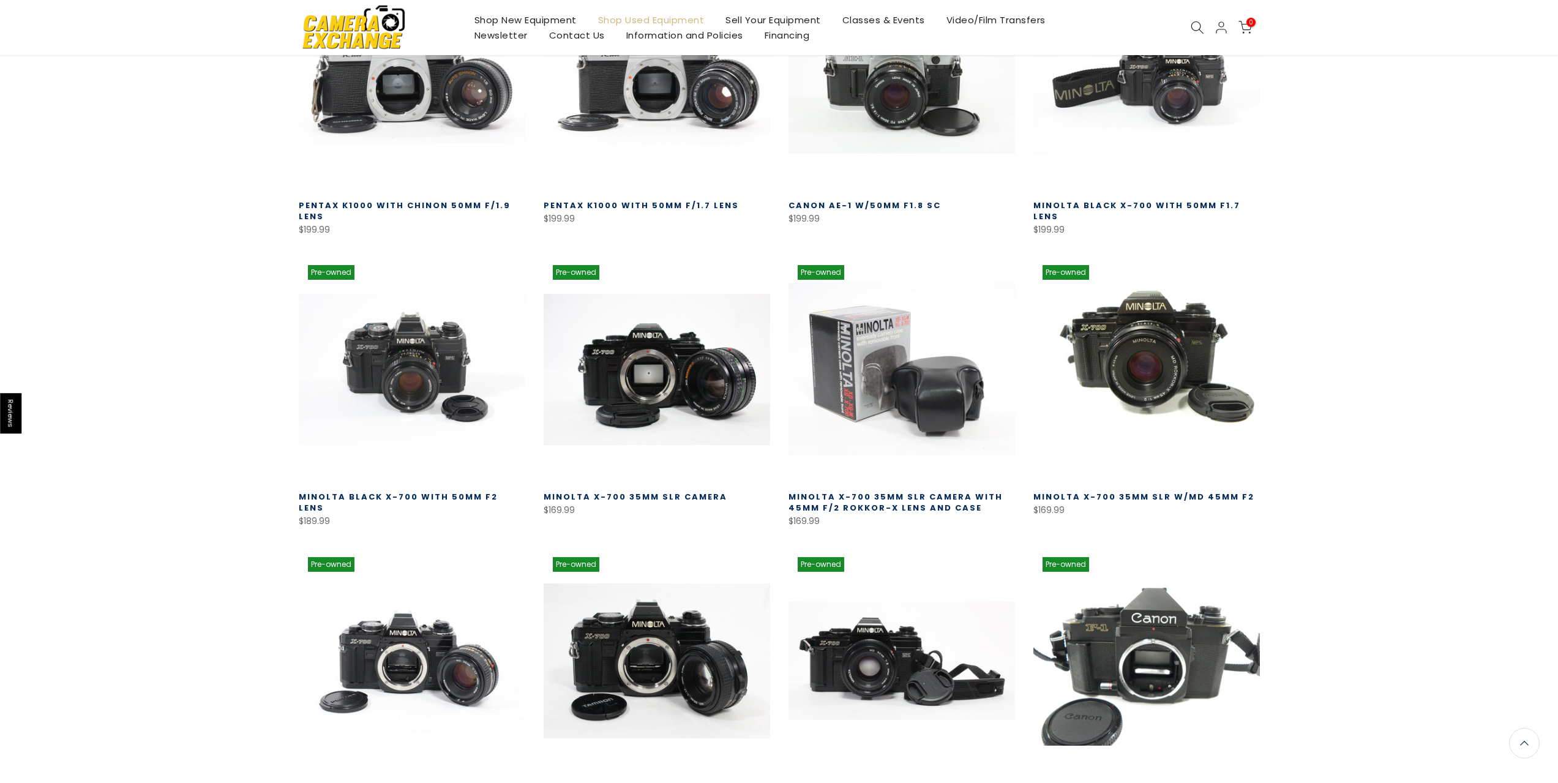
scroll to position [748, 0]
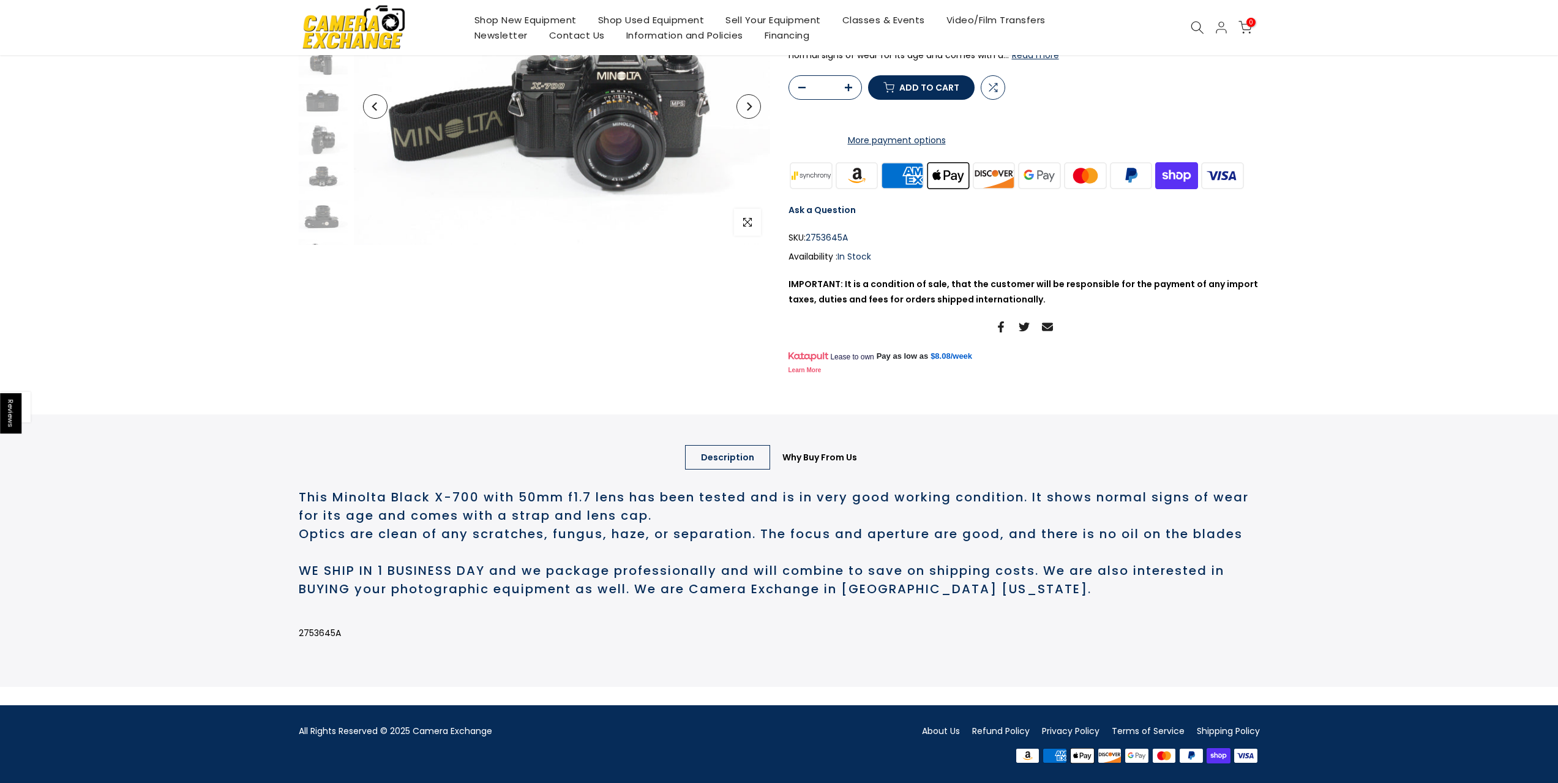
scroll to position [227, 0]
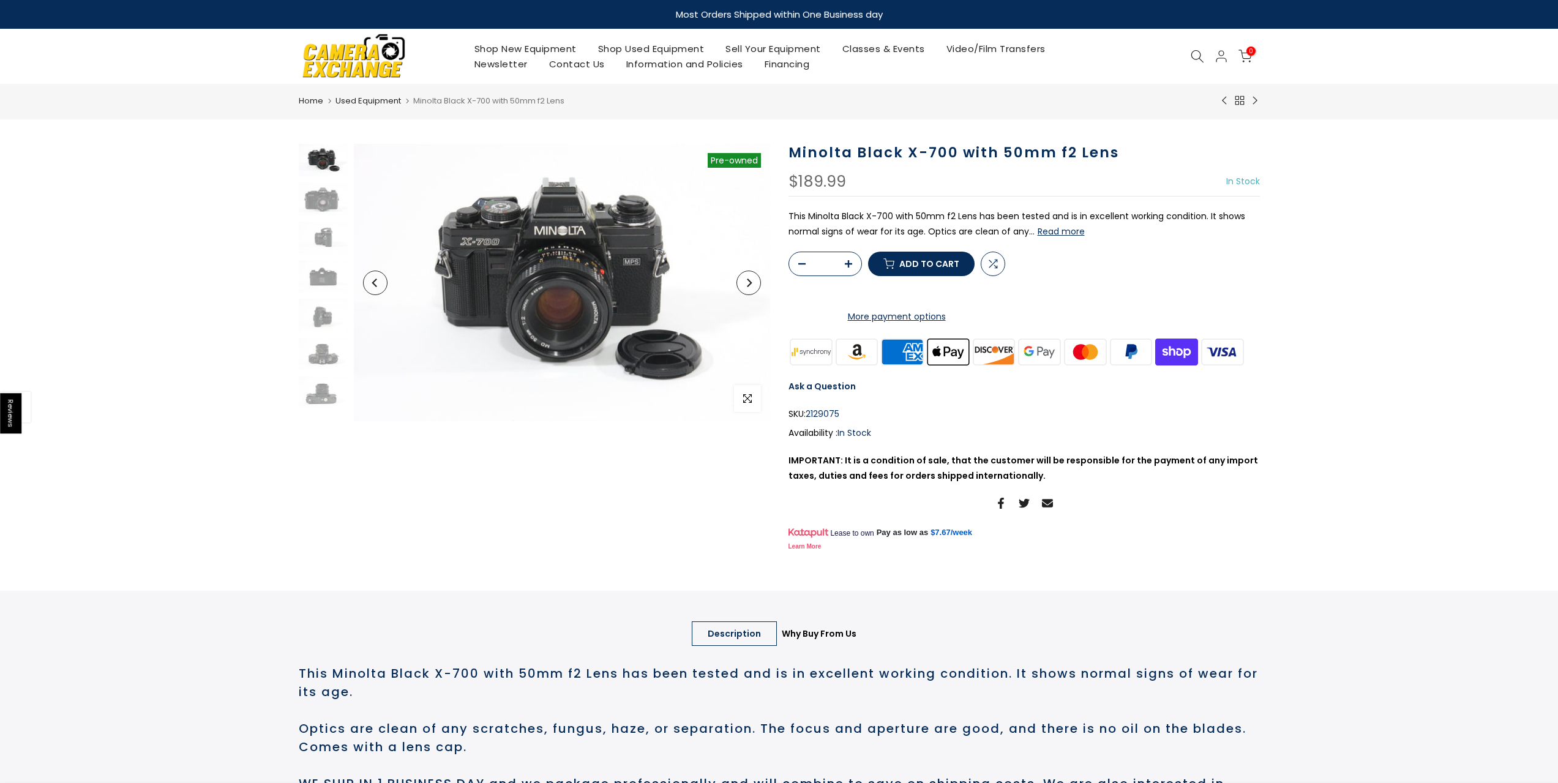
click at [1062, 237] on button "Read more" at bounding box center [1061, 231] width 47 height 11
click at [324, 320] on img at bounding box center [323, 315] width 49 height 32
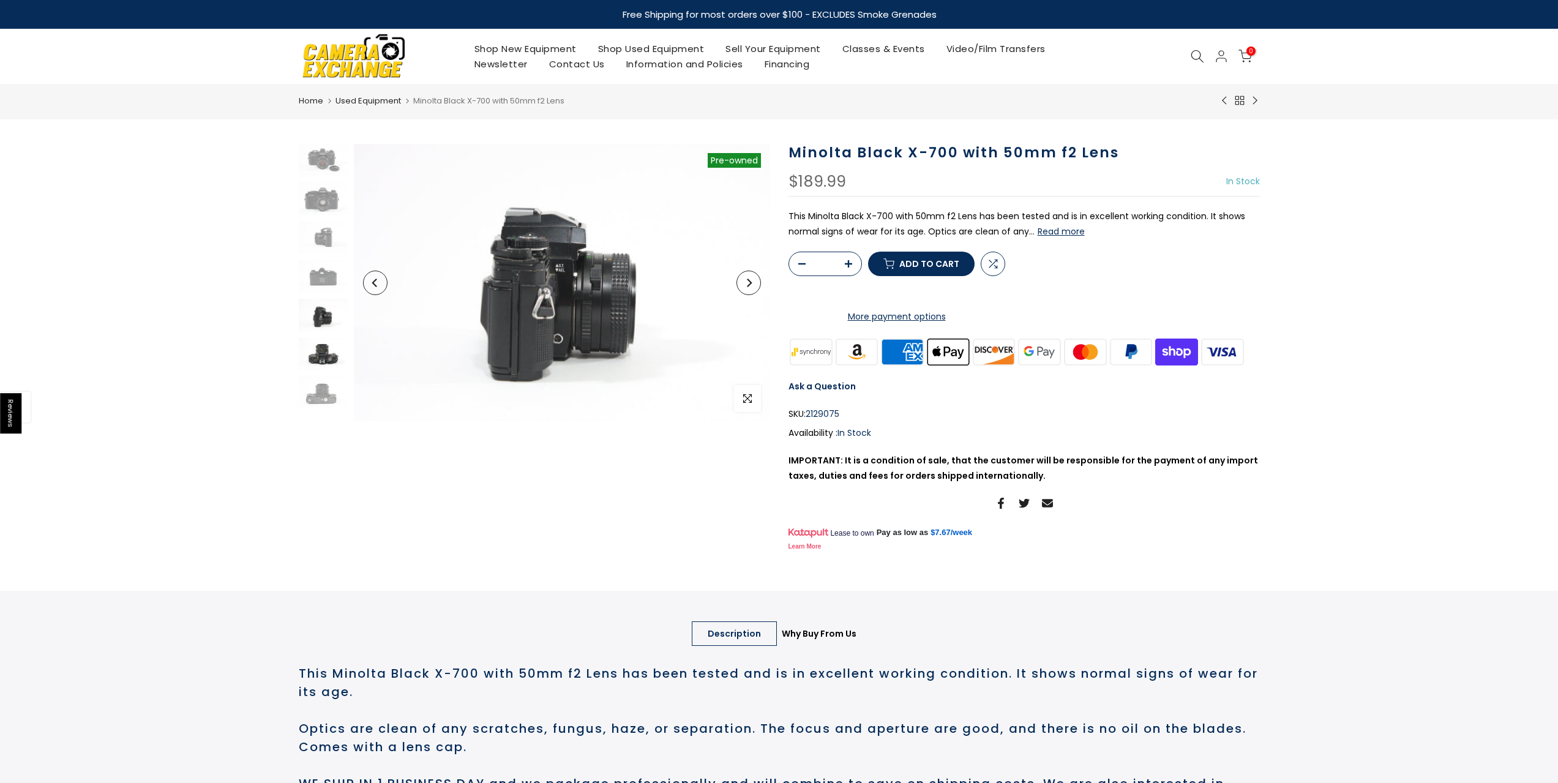
click at [325, 359] on img at bounding box center [323, 354] width 49 height 32
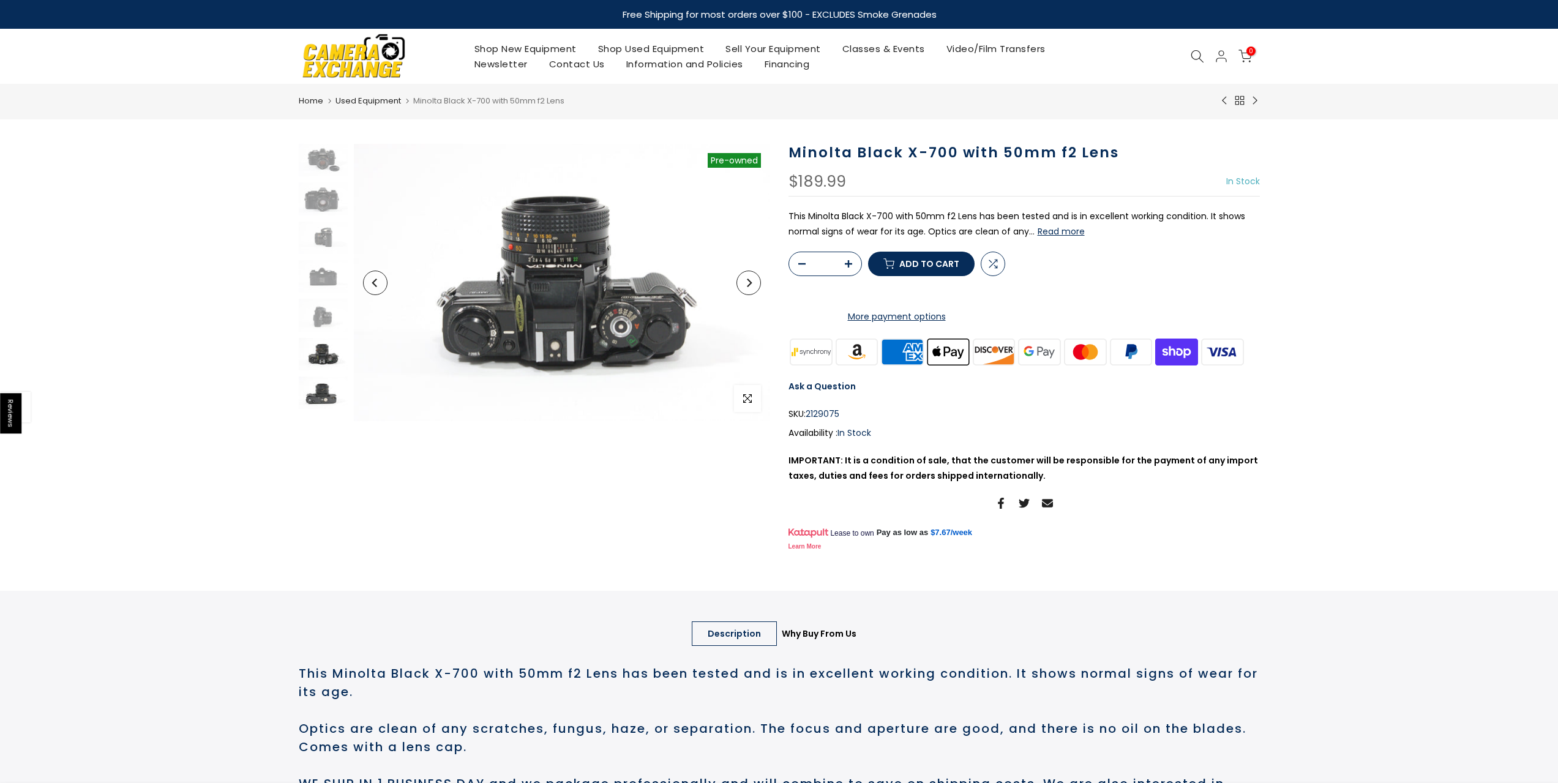
click at [321, 402] on img at bounding box center [323, 393] width 49 height 32
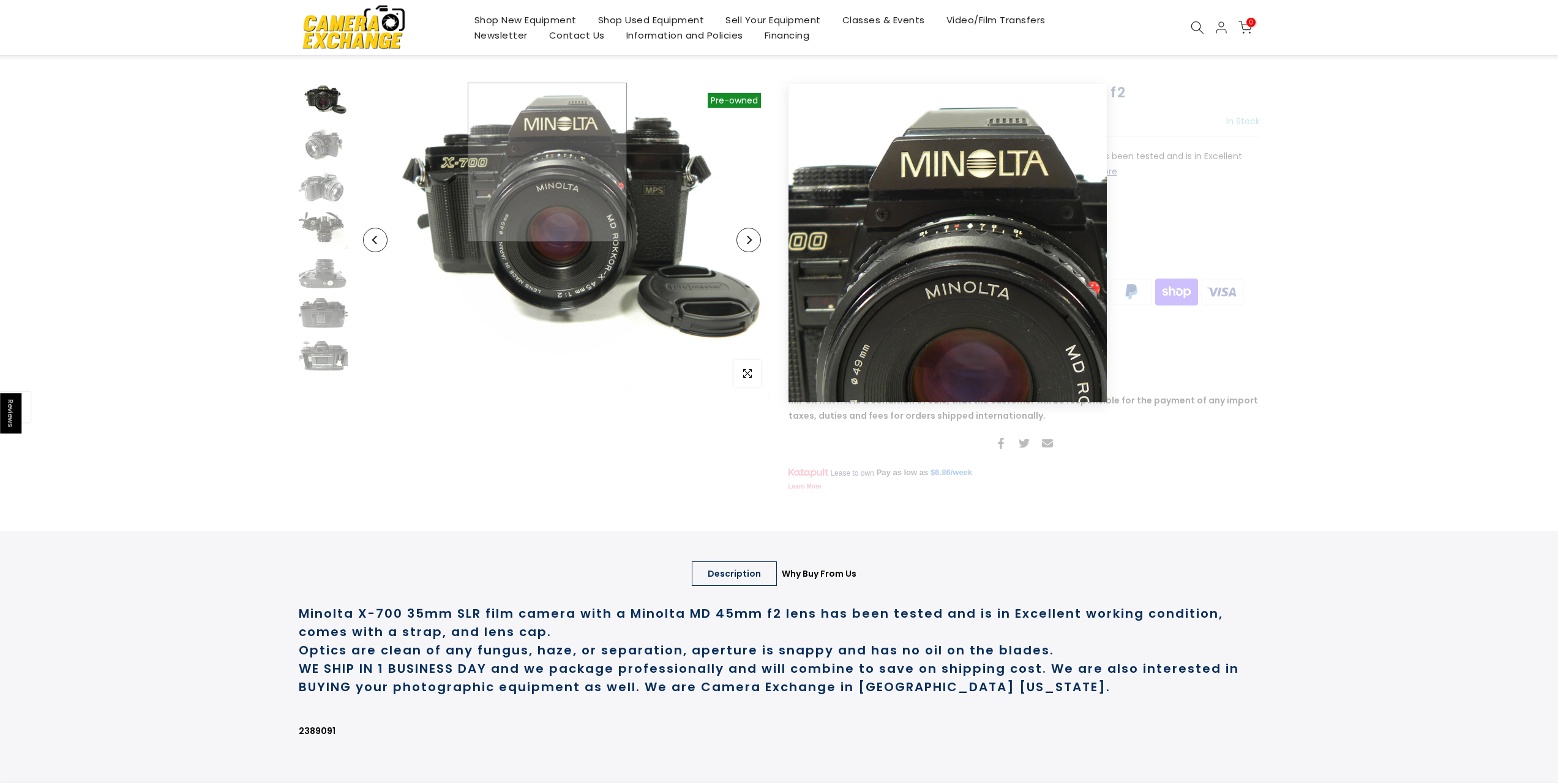
scroll to position [61, 0]
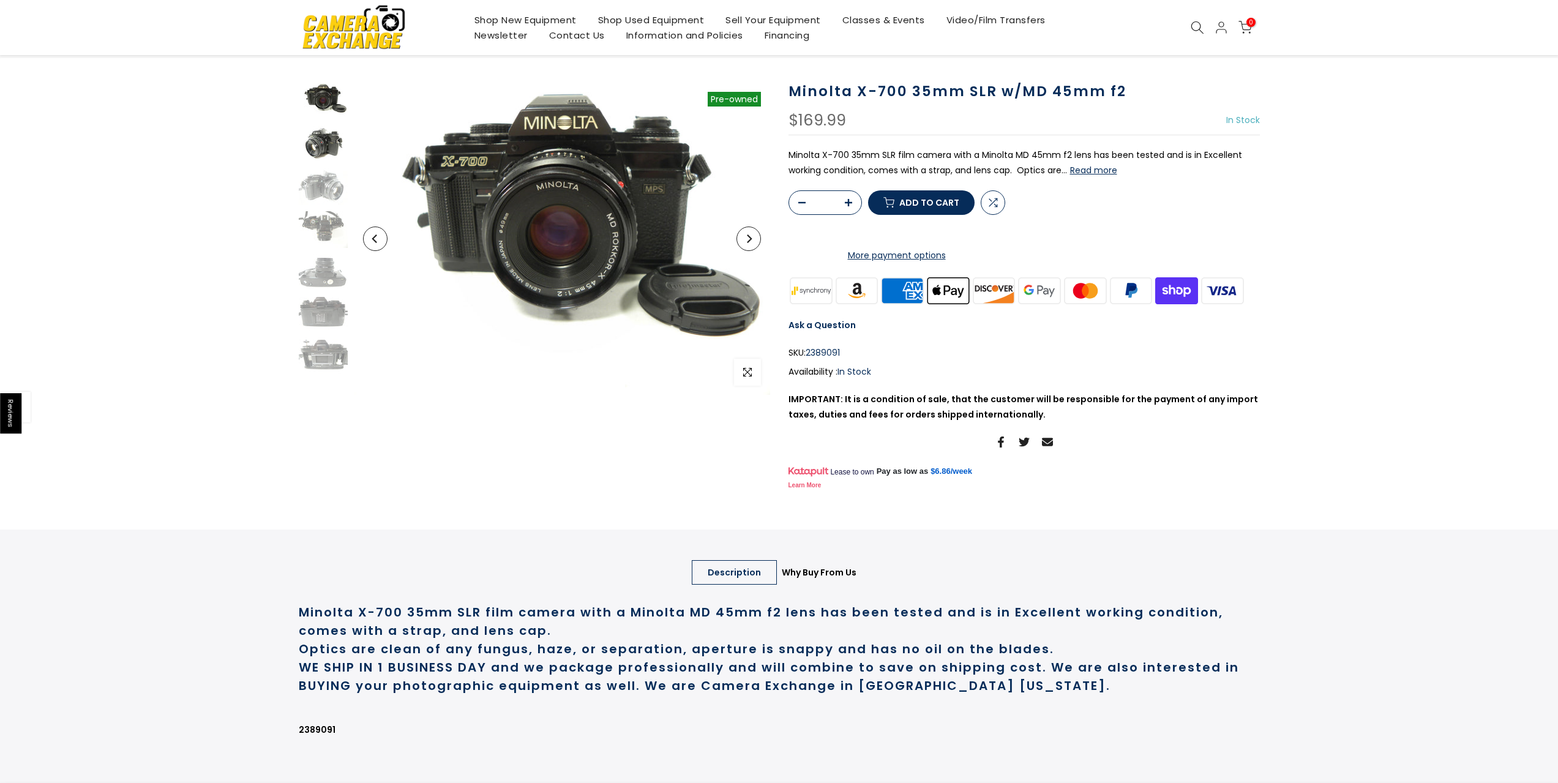
click at [327, 149] on img at bounding box center [323, 144] width 49 height 37
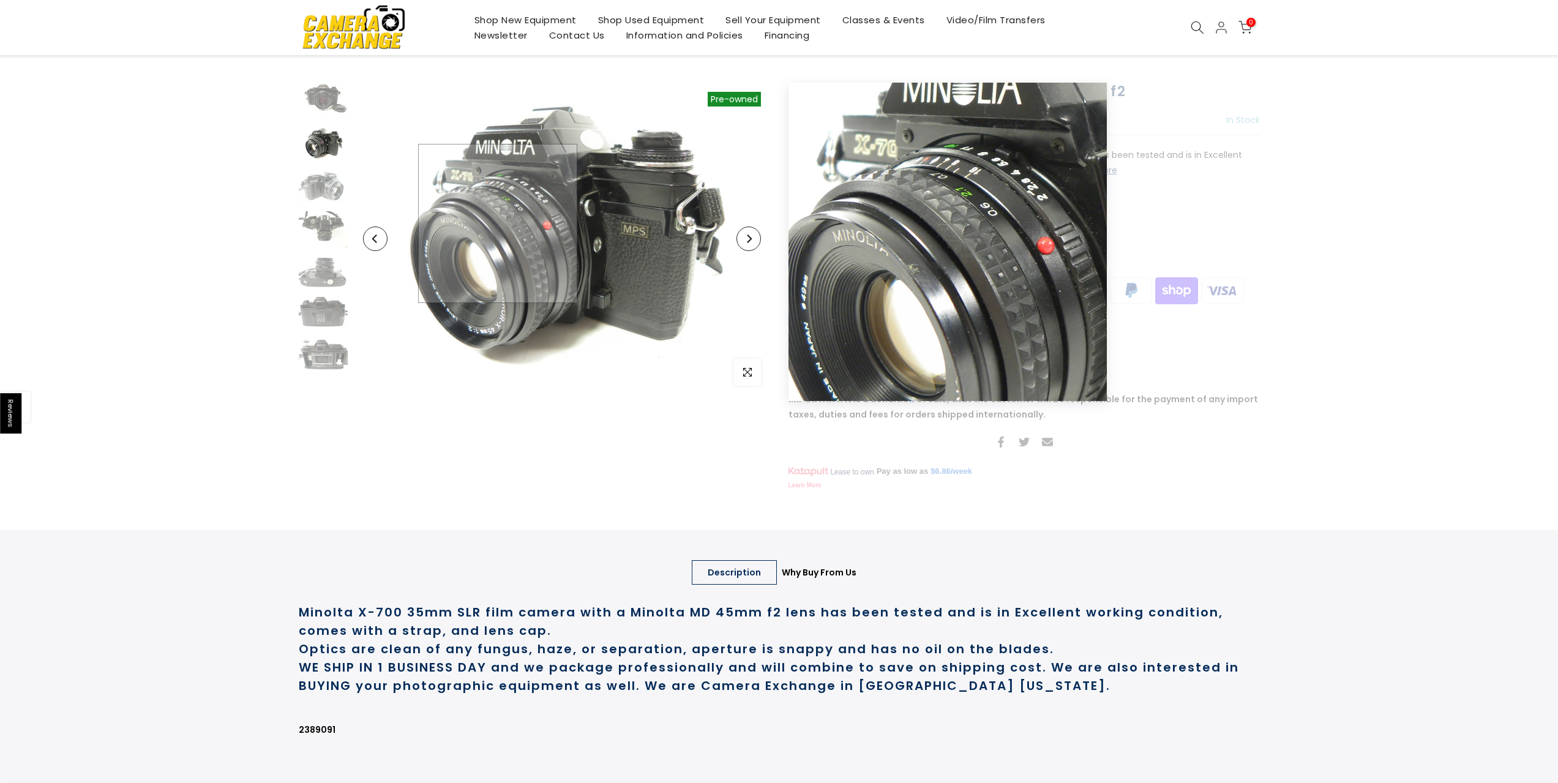
scroll to position [60, 0]
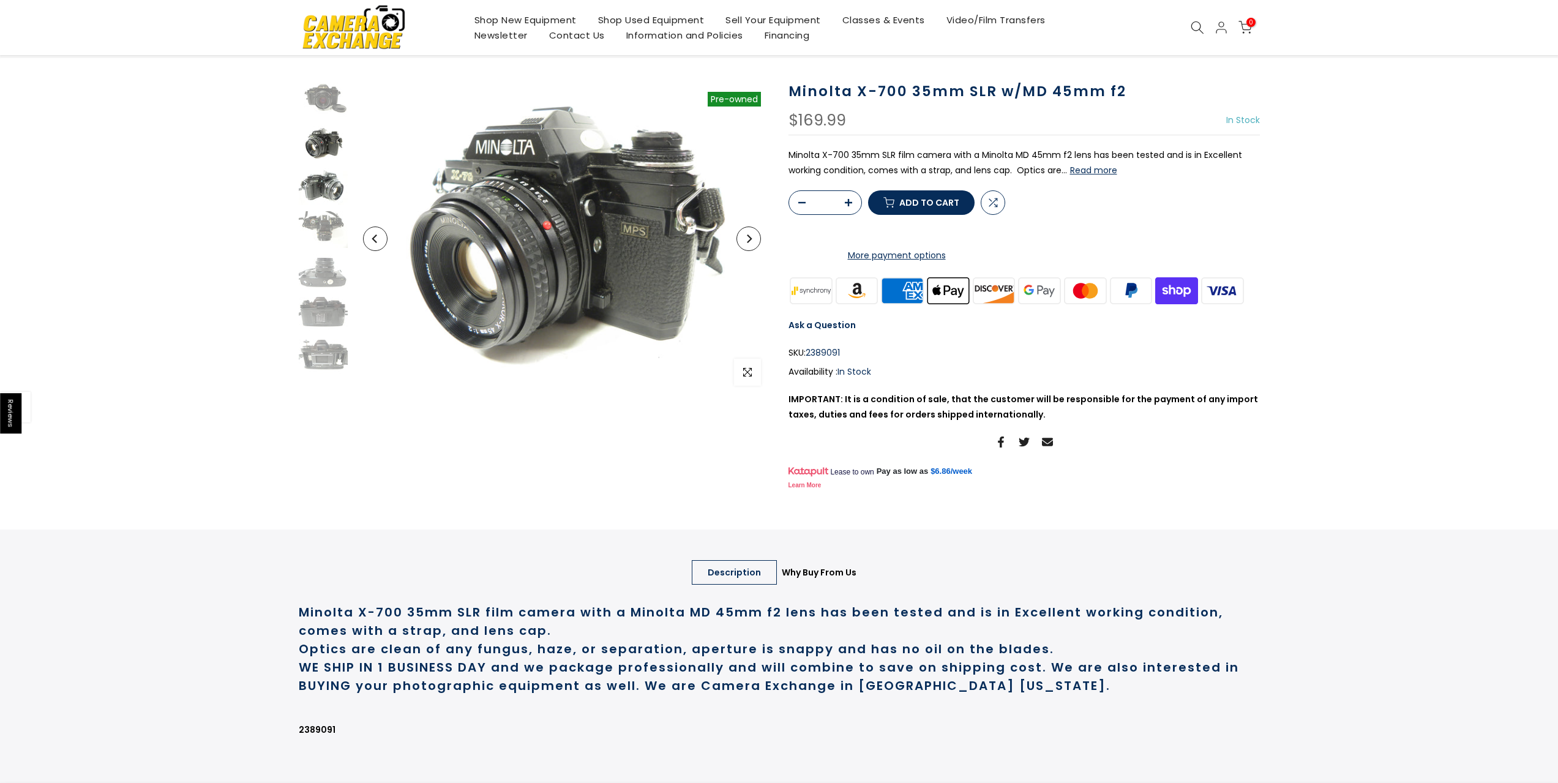
click at [346, 186] on img at bounding box center [323, 186] width 49 height 37
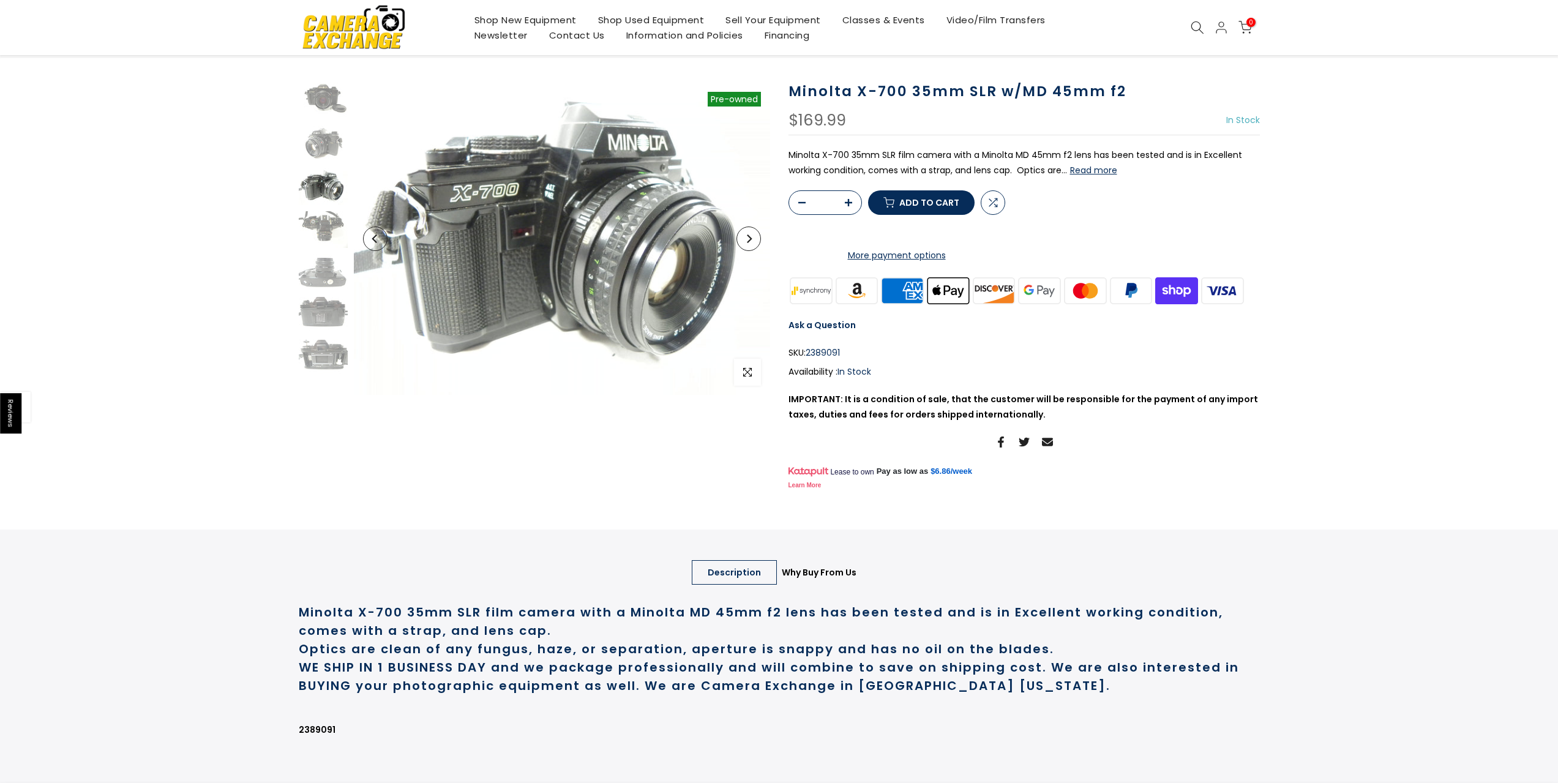
click at [342, 186] on img at bounding box center [323, 186] width 49 height 37
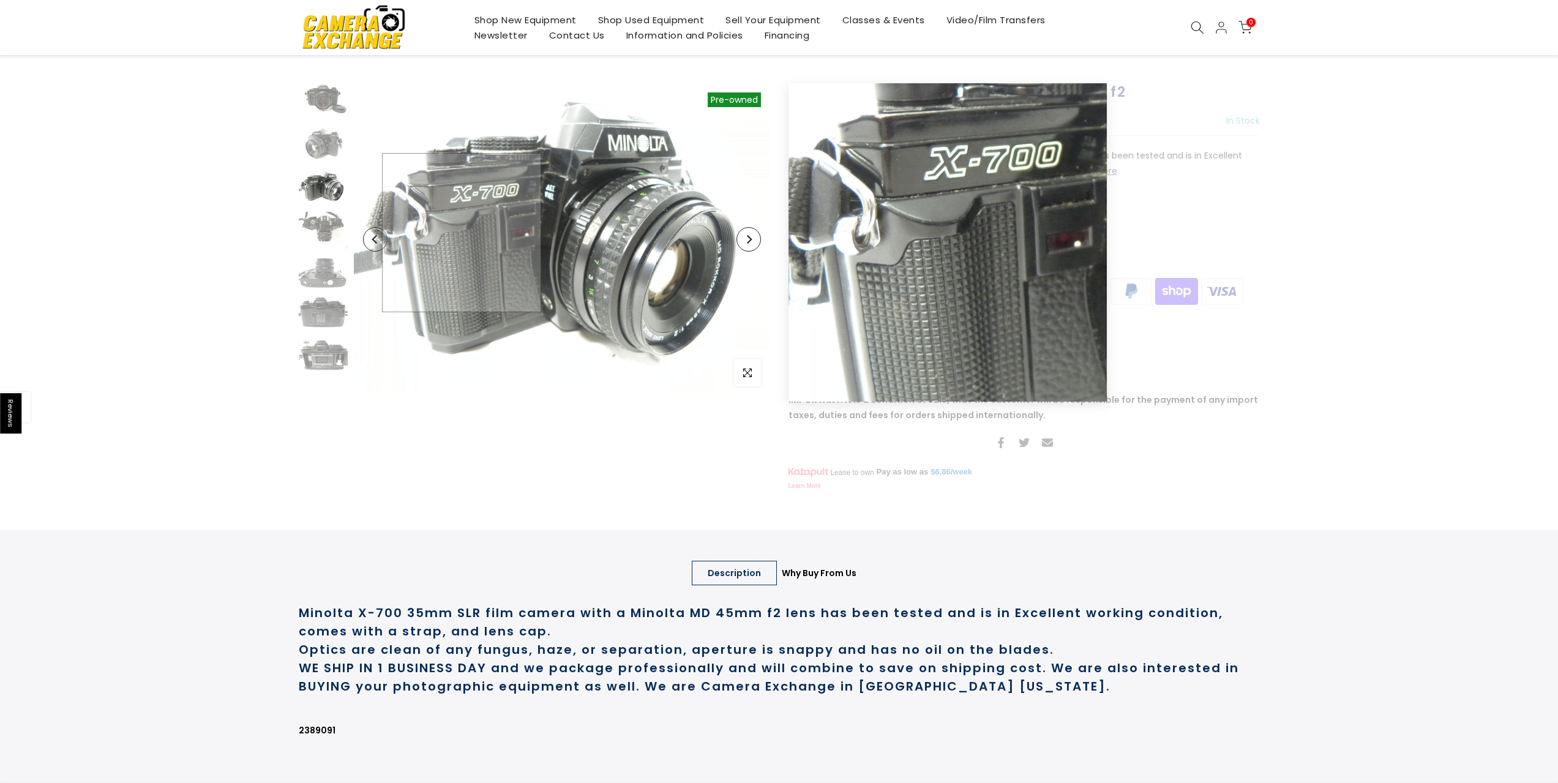
scroll to position [61, 0]
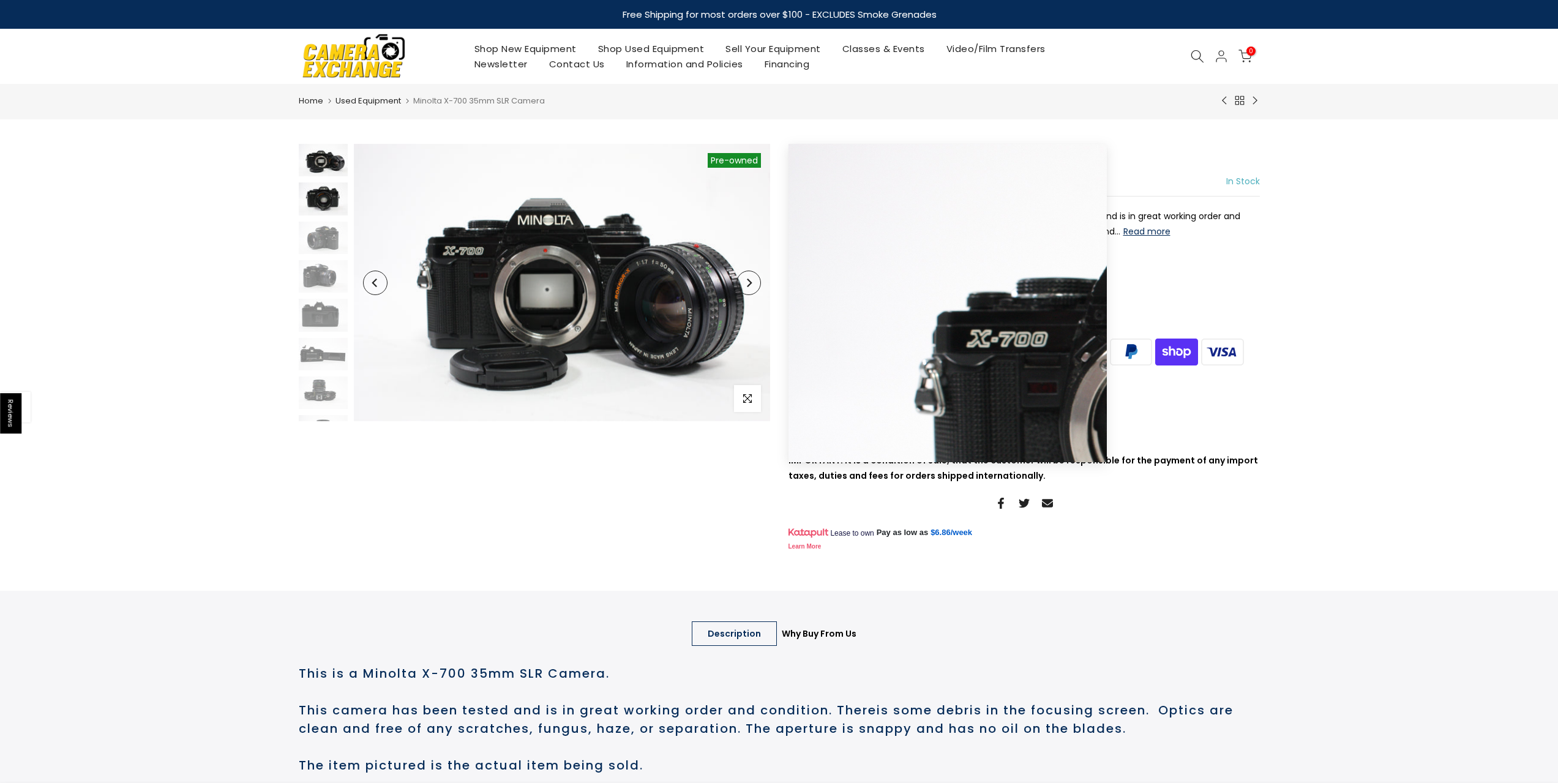
click at [326, 205] on img at bounding box center [323, 198] width 49 height 32
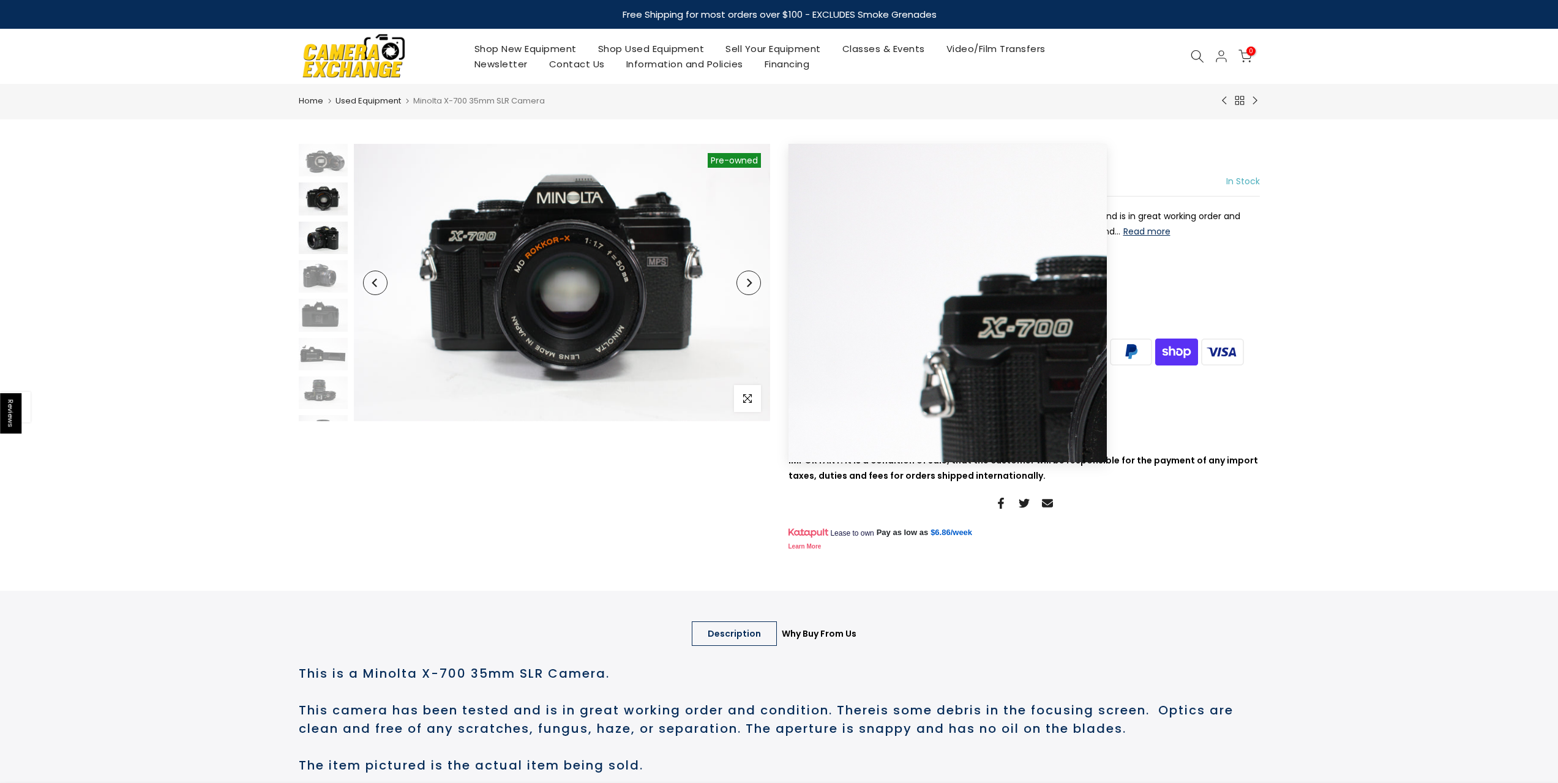
click at [329, 238] on img at bounding box center [323, 238] width 49 height 32
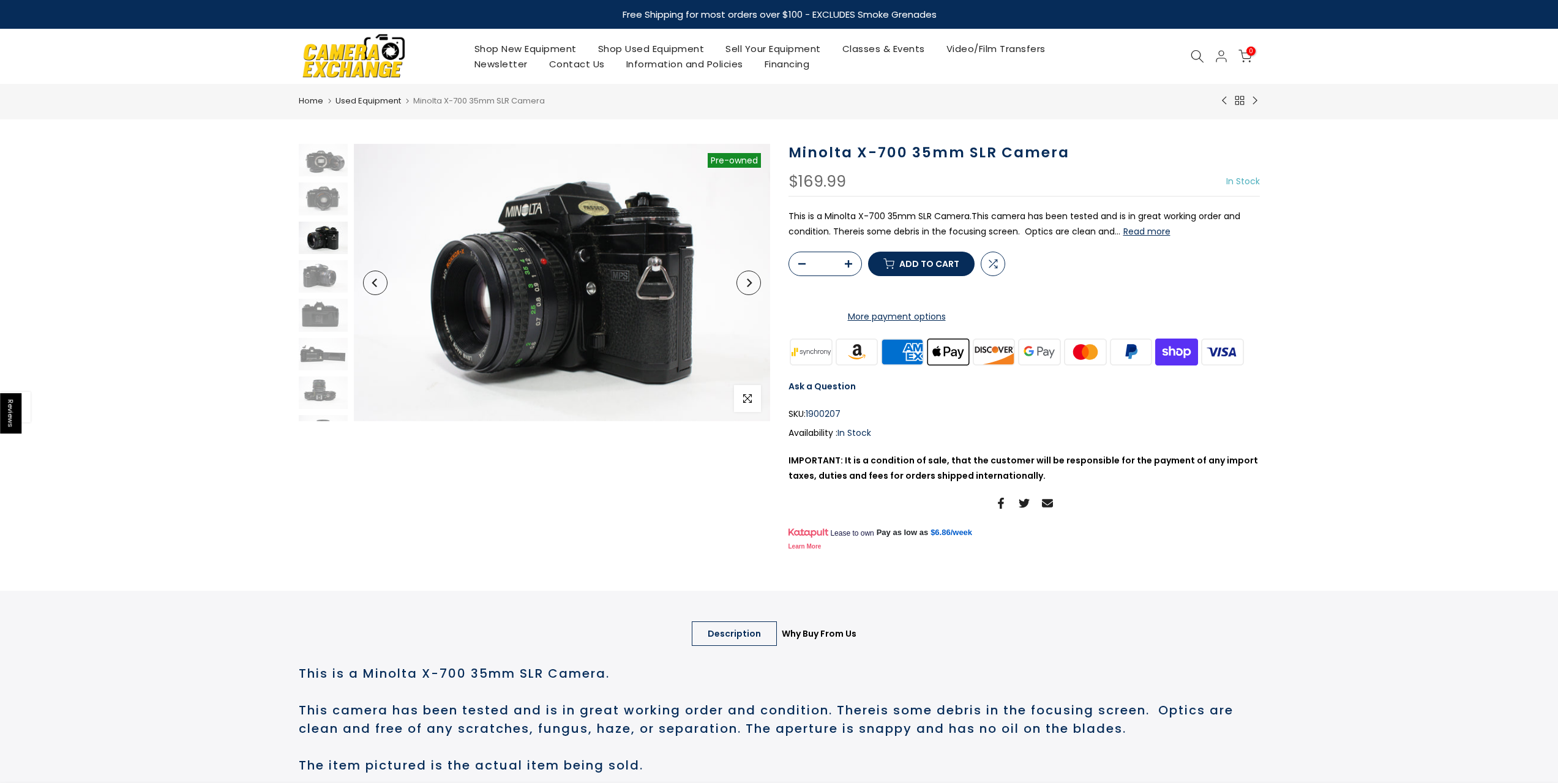
scroll to position [17, 0]
click at [326, 280] on div at bounding box center [323, 279] width 52 height 304
click at [329, 260] on img at bounding box center [323, 260] width 49 height 32
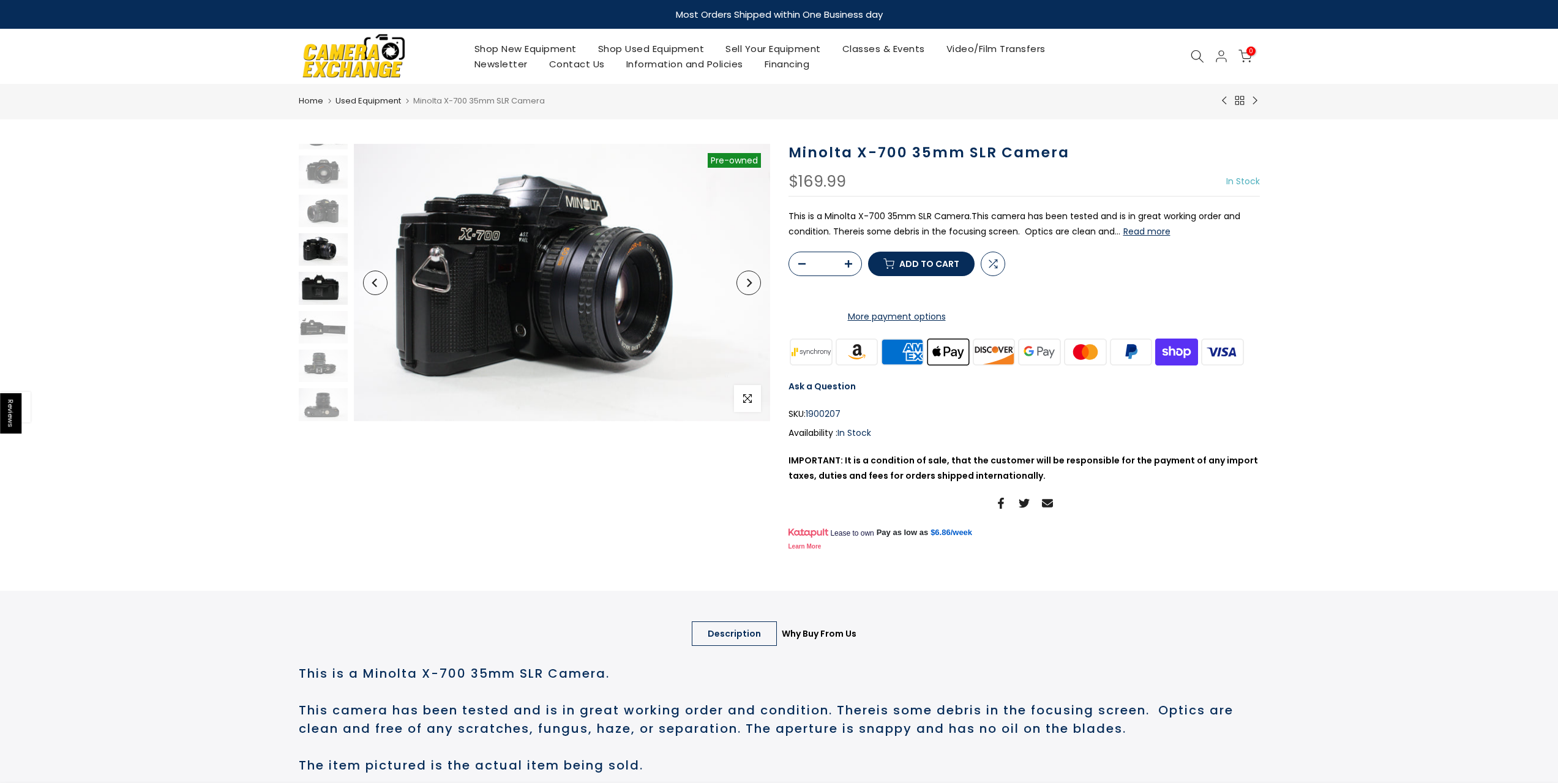
click at [329, 290] on img at bounding box center [323, 288] width 49 height 32
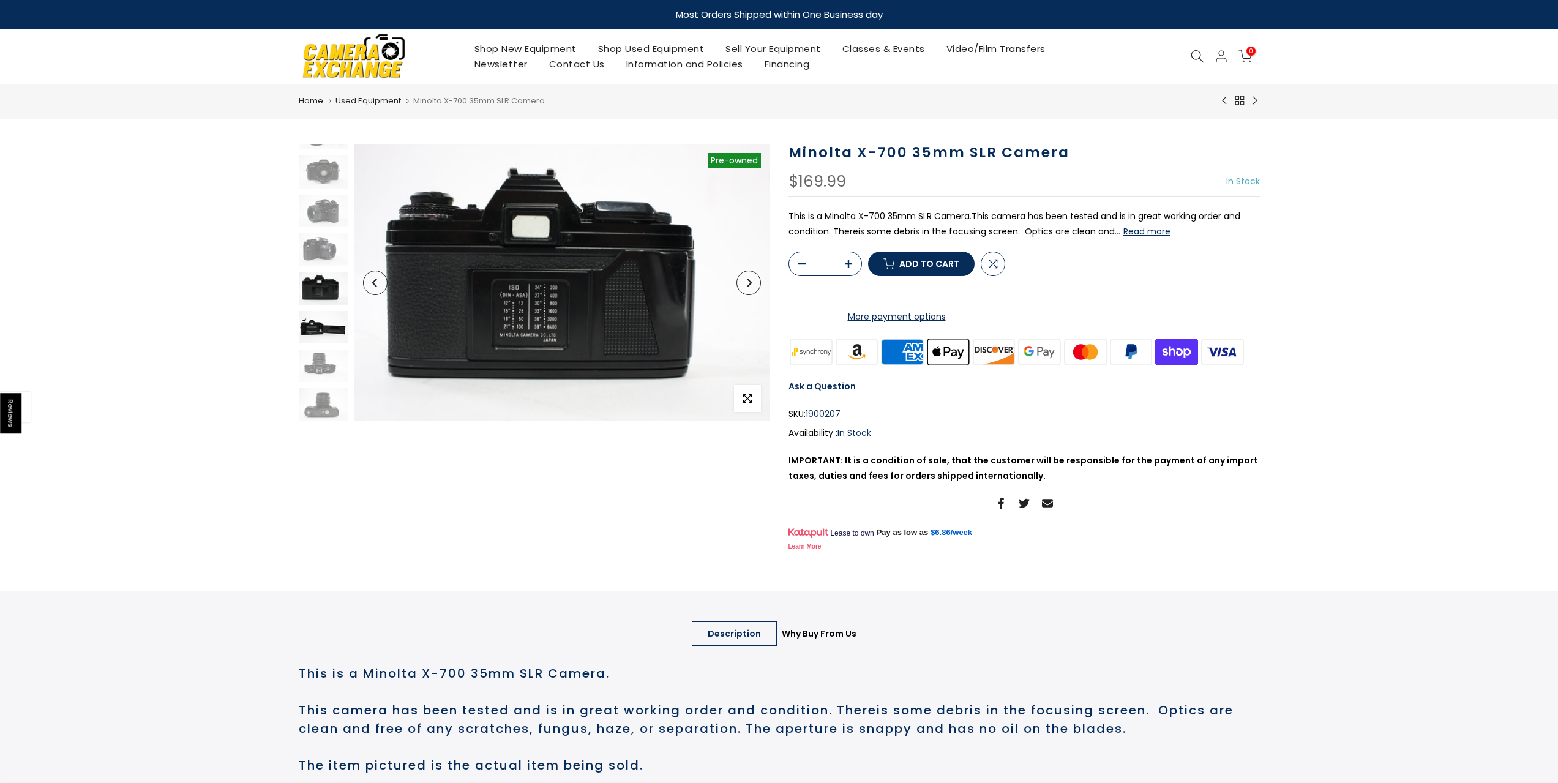
click at [327, 313] on img at bounding box center [323, 327] width 49 height 32
